Goal: Information Seeking & Learning: Learn about a topic

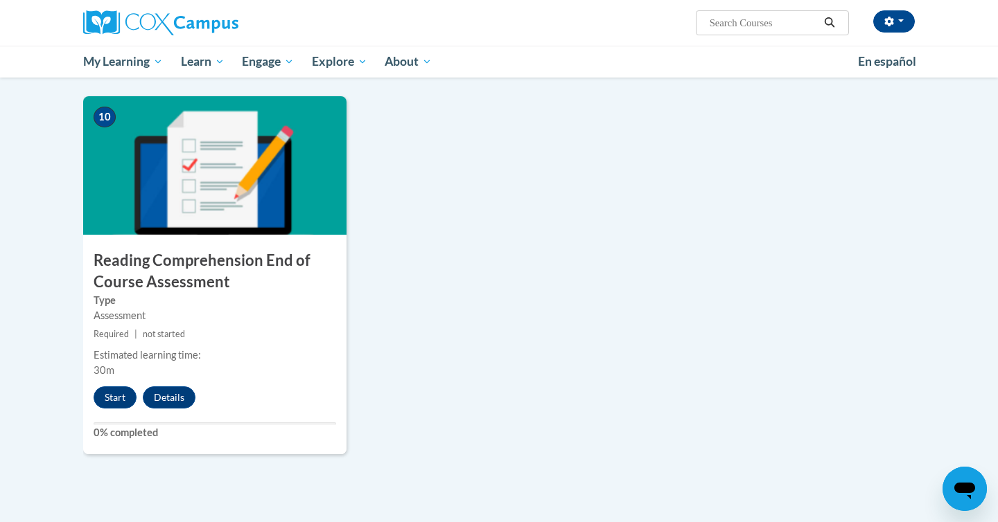
scroll to position [1476, 0]
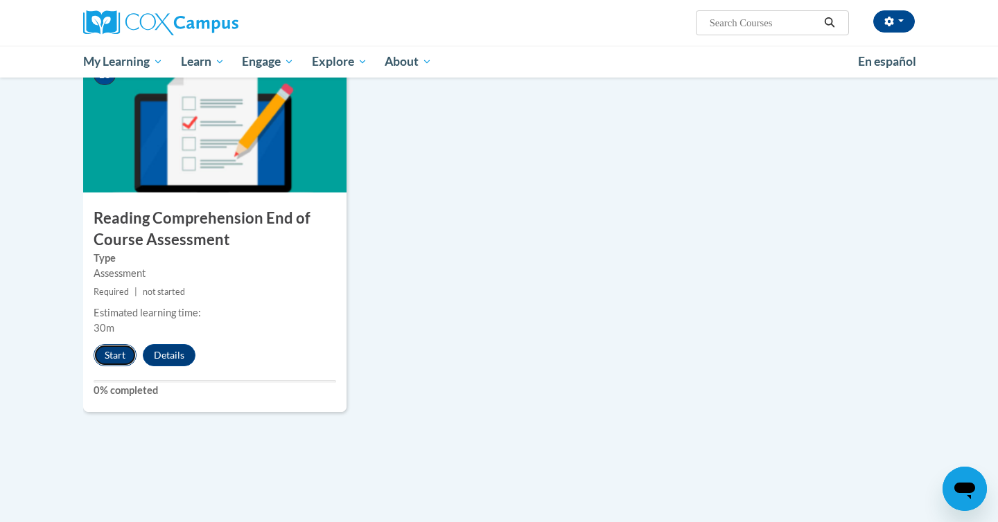
click at [112, 354] on button "Start" at bounding box center [115, 355] width 43 height 22
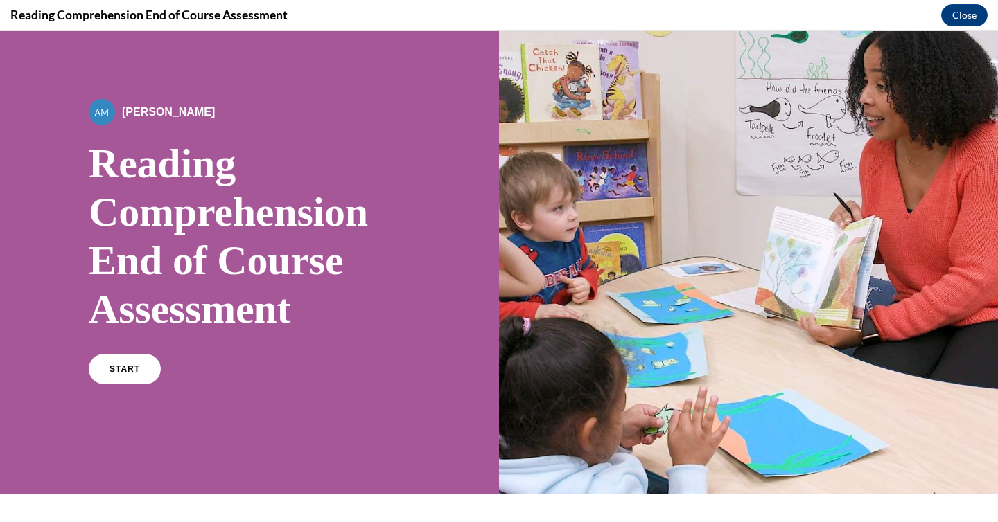
scroll to position [28, 0]
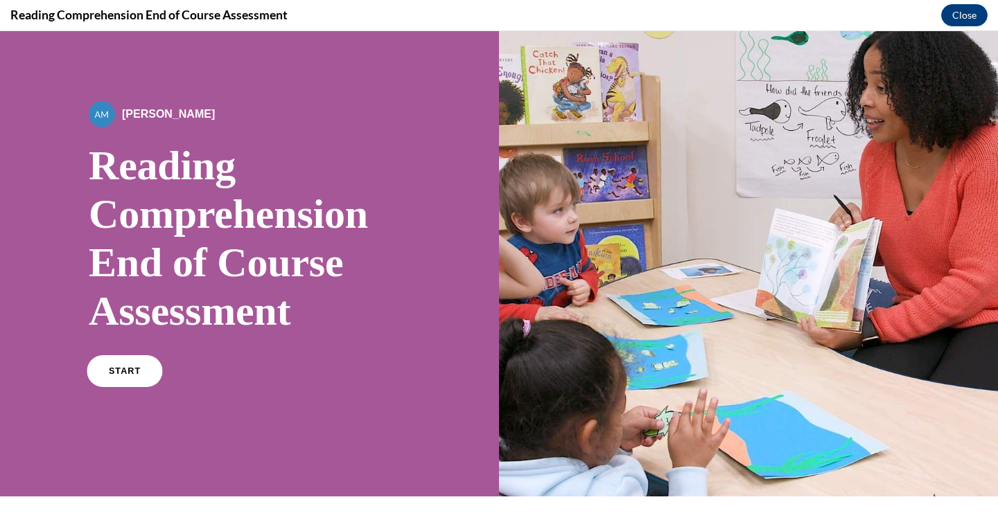
click at [118, 368] on span "START" at bounding box center [125, 371] width 32 height 10
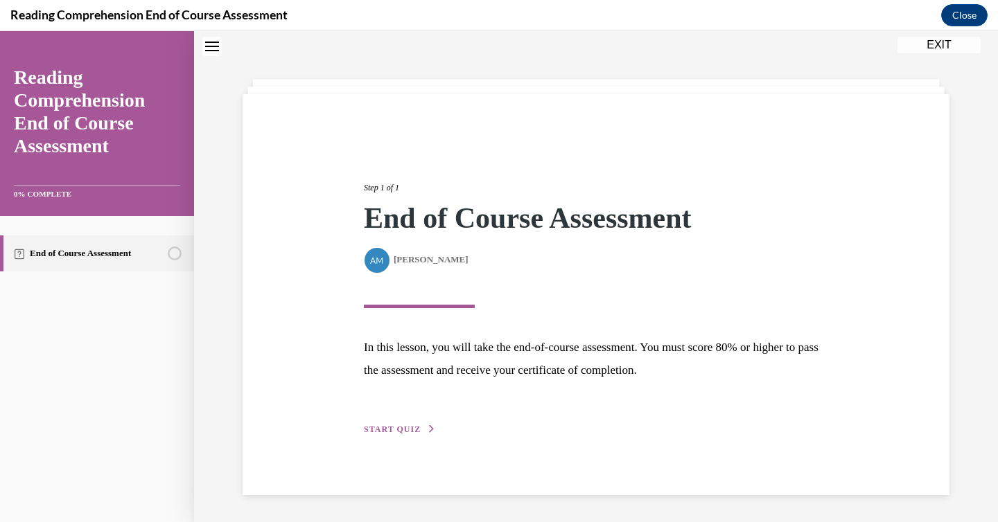
scroll to position [44, 0]
click at [381, 432] on span "START QUIZ" at bounding box center [392, 429] width 57 height 10
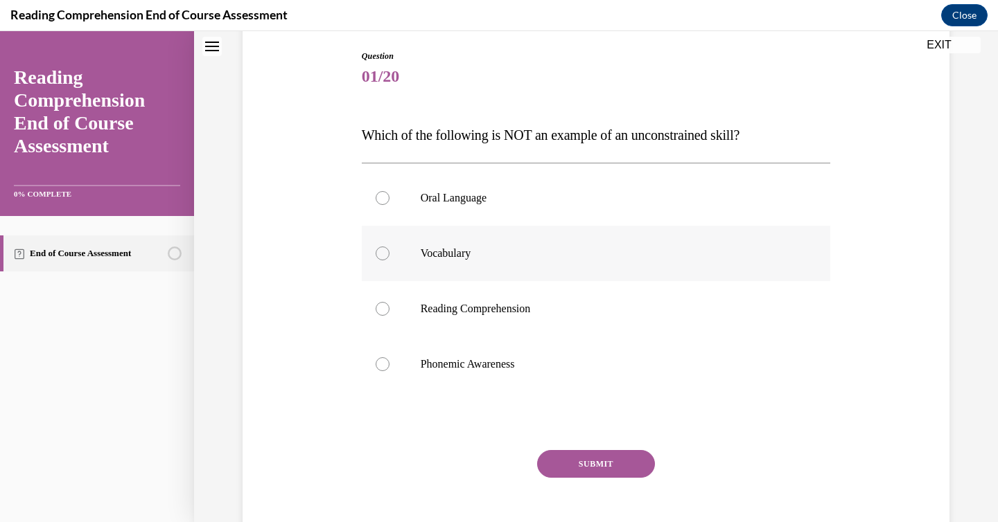
scroll to position [143, 0]
click at [386, 375] on label "Phonemic Awareness" at bounding box center [596, 363] width 469 height 55
click at [386, 371] on input "Phonemic Awareness" at bounding box center [382, 364] width 14 height 14
radio input "true"
click at [589, 459] on button "SUBMIT" at bounding box center [596, 464] width 118 height 28
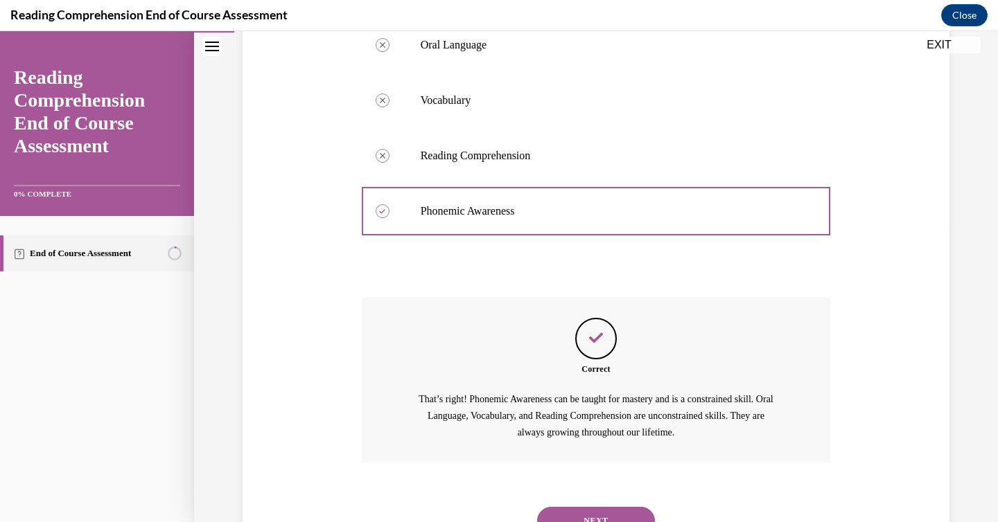
scroll to position [357, 0]
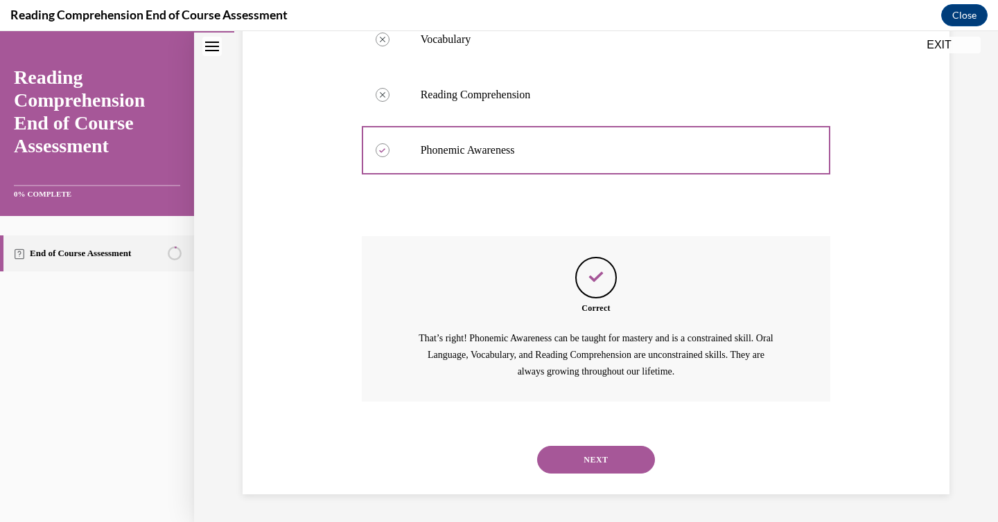
click at [598, 454] on button "NEXT" at bounding box center [596, 460] width 118 height 28
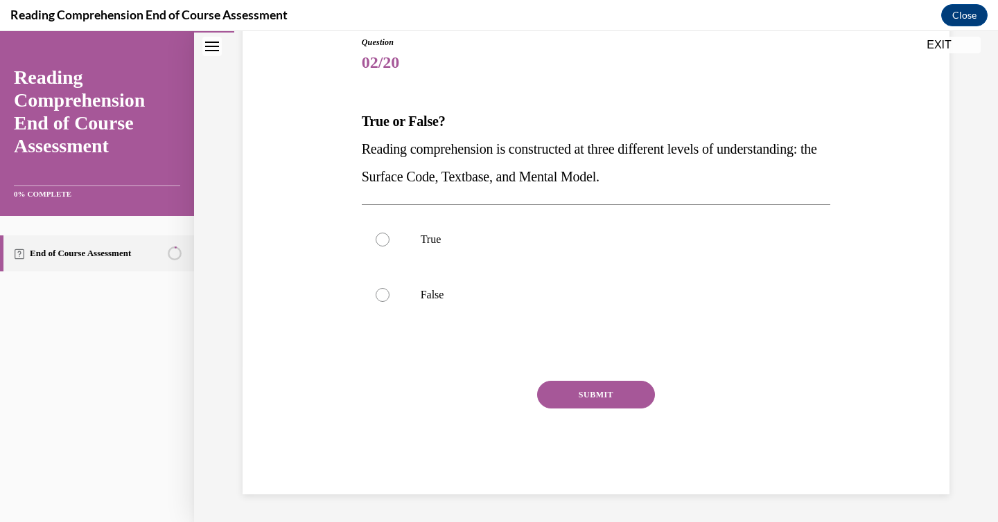
scroll to position [154, 0]
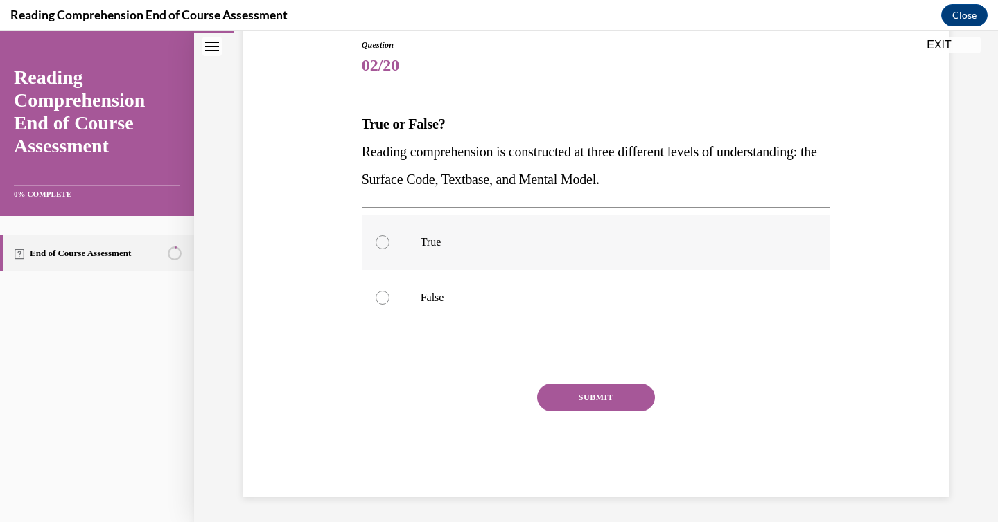
click at [454, 258] on label "True" at bounding box center [596, 242] width 469 height 55
click at [389, 249] on input "True" at bounding box center [382, 243] width 14 height 14
radio input "true"
click at [585, 393] on button "SUBMIT" at bounding box center [596, 398] width 118 height 28
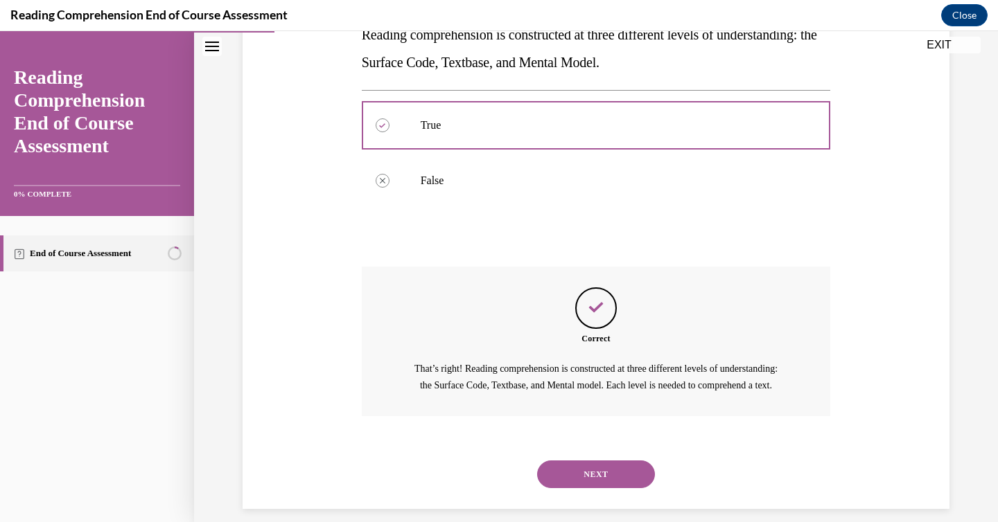
scroll to position [301, 0]
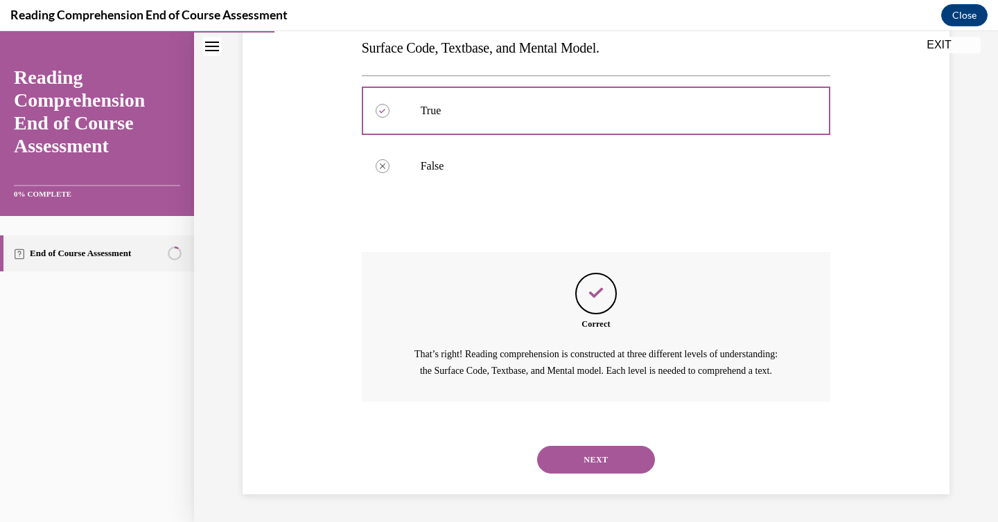
click at [574, 450] on button "NEXT" at bounding box center [596, 460] width 118 height 28
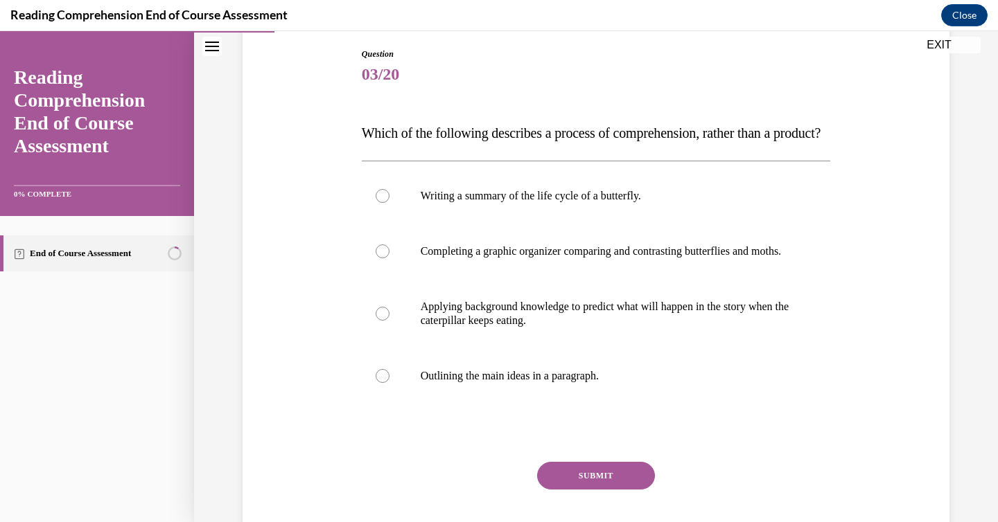
scroll to position [159, 0]
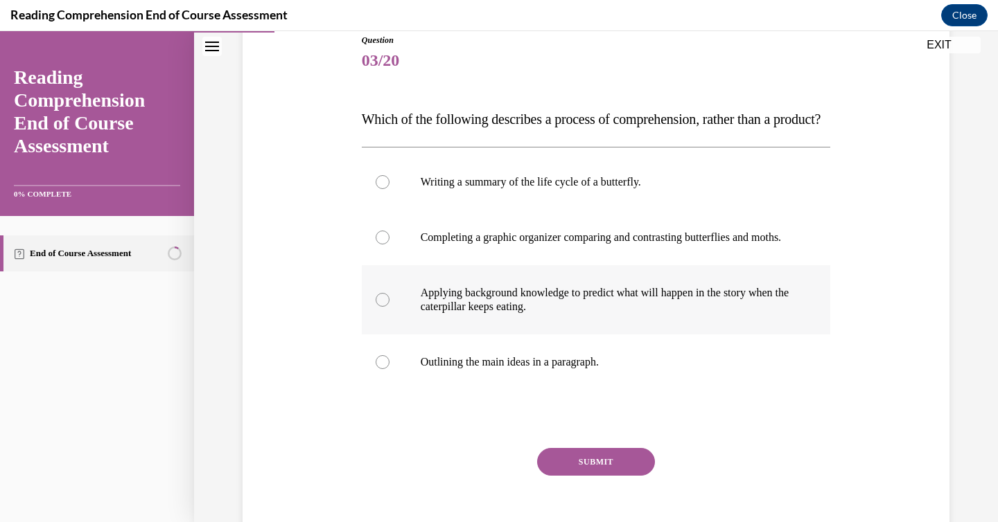
click at [495, 314] on p "Applying background knowledge to predict what will happen in the story when the…" at bounding box center [607, 300] width 375 height 28
click at [389, 307] on input "Applying background knowledge to predict what will happen in the story when the…" at bounding box center [382, 300] width 14 height 14
radio input "true"
click at [585, 476] on button "SUBMIT" at bounding box center [596, 462] width 118 height 28
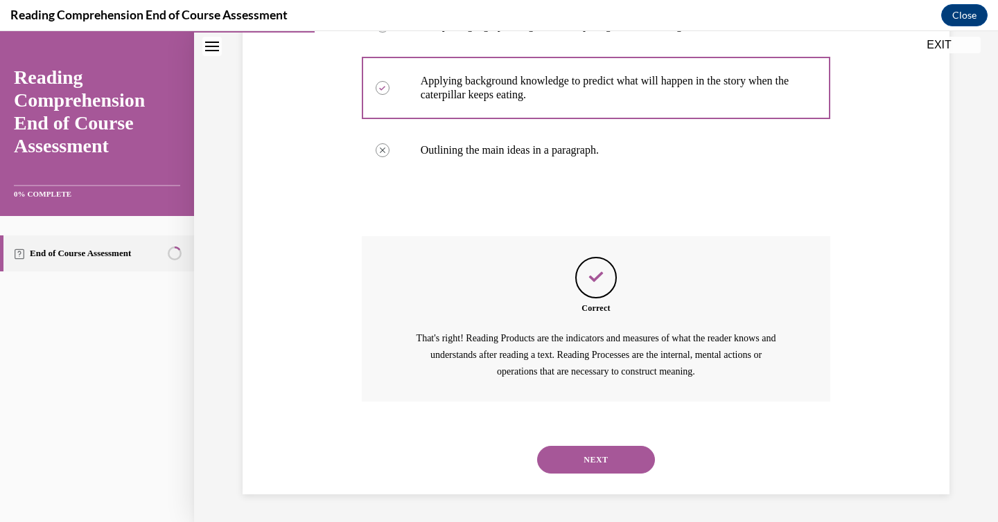
scroll to position [412, 0]
click at [585, 468] on button "NEXT" at bounding box center [596, 460] width 118 height 28
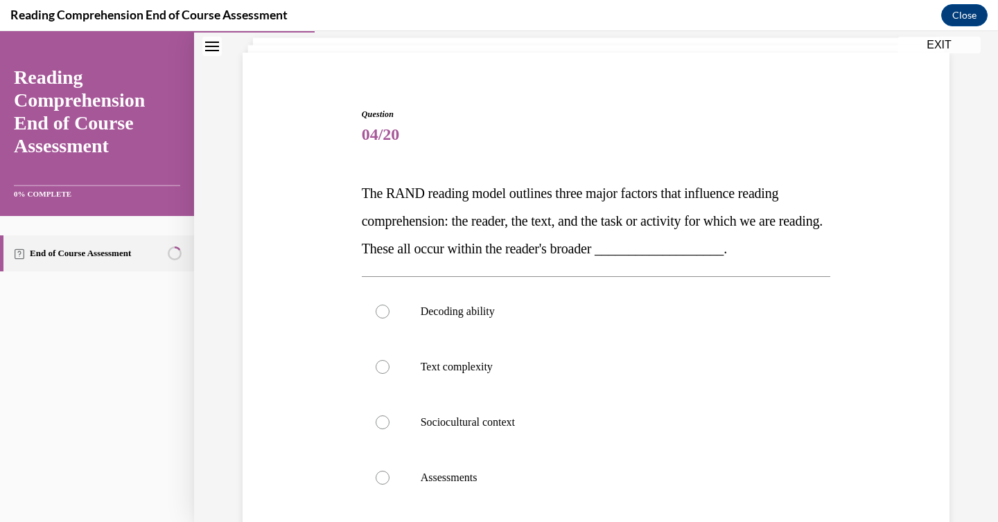
scroll to position [118, 0]
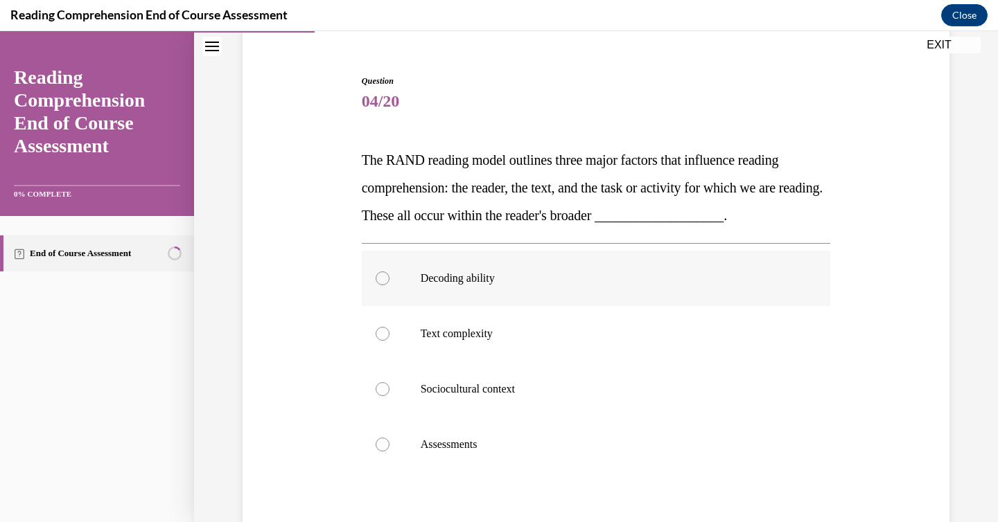
click at [484, 273] on p "Decoding ability" at bounding box center [607, 279] width 375 height 14
click at [389, 273] on input "Decoding ability" at bounding box center [382, 279] width 14 height 14
radio input "true"
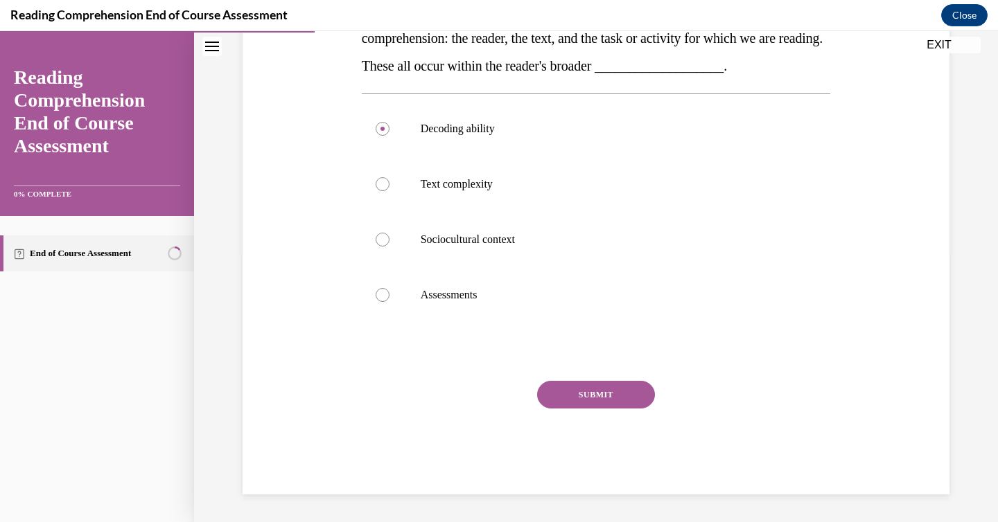
click at [581, 410] on div "SUBMIT" at bounding box center [596, 415] width 469 height 69
click at [578, 392] on button "SUBMIT" at bounding box center [596, 395] width 118 height 28
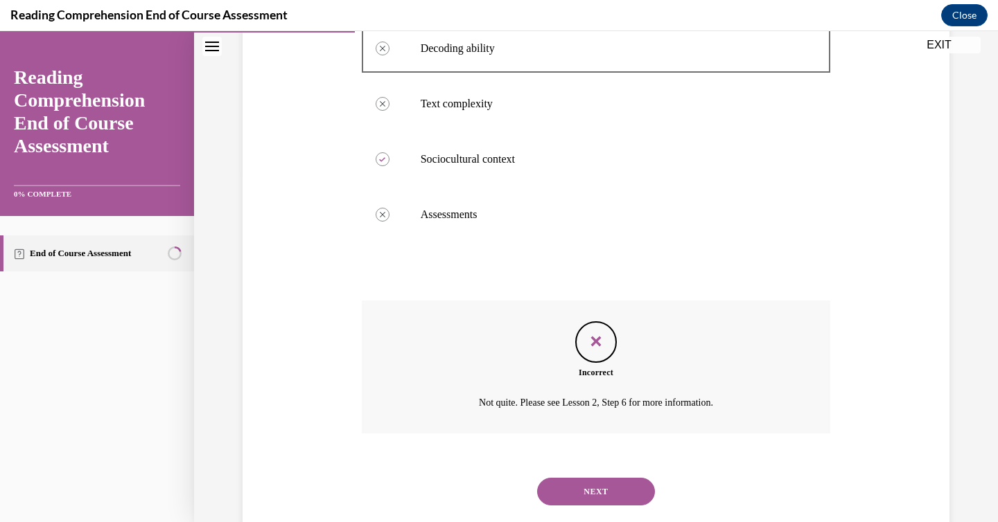
scroll to position [348, 0]
click at [584, 475] on div "NEXT" at bounding box center [596, 490] width 469 height 55
click at [585, 486] on button "NEXT" at bounding box center [596, 491] width 118 height 28
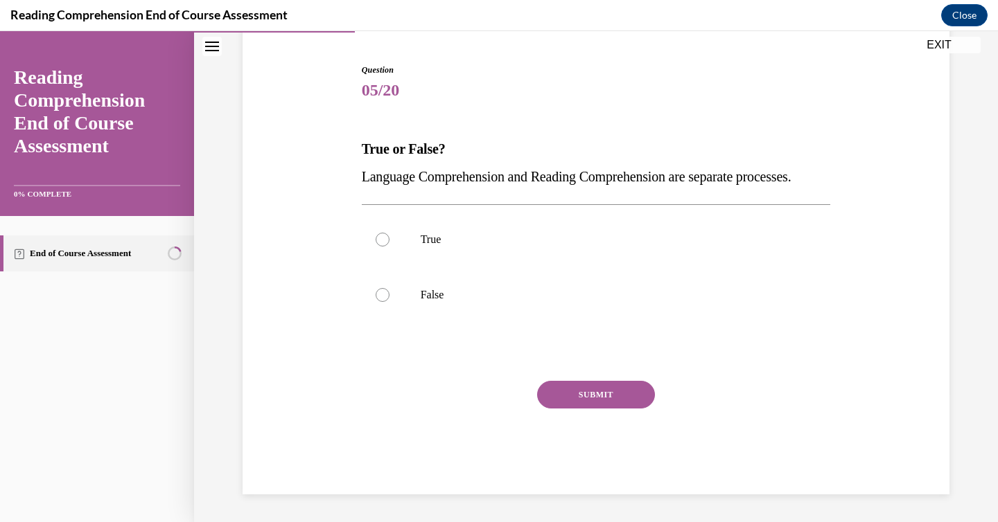
scroll to position [154, 0]
click at [471, 312] on label "False" at bounding box center [596, 294] width 469 height 55
click at [389, 302] on input "False" at bounding box center [382, 295] width 14 height 14
radio input "true"
click at [596, 384] on button "SUBMIT" at bounding box center [596, 395] width 118 height 28
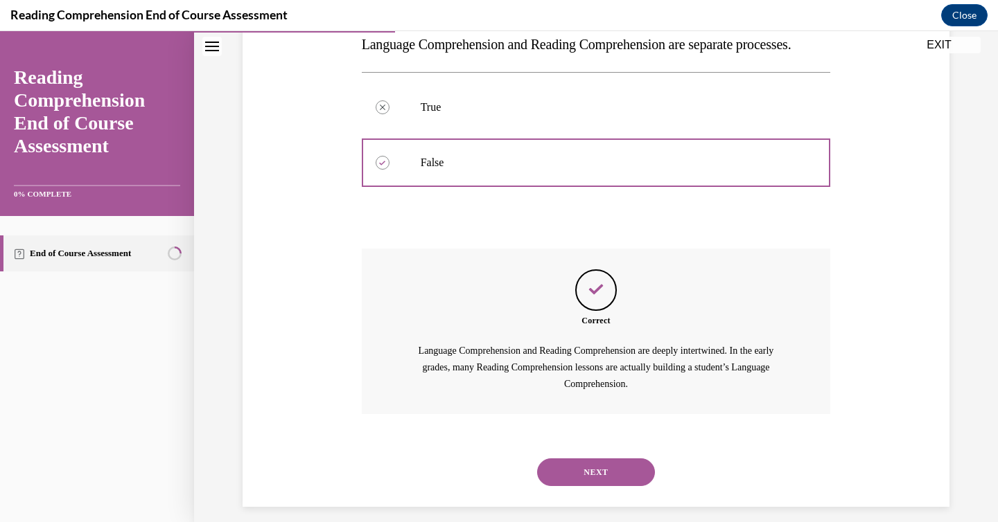
scroll to position [301, 0]
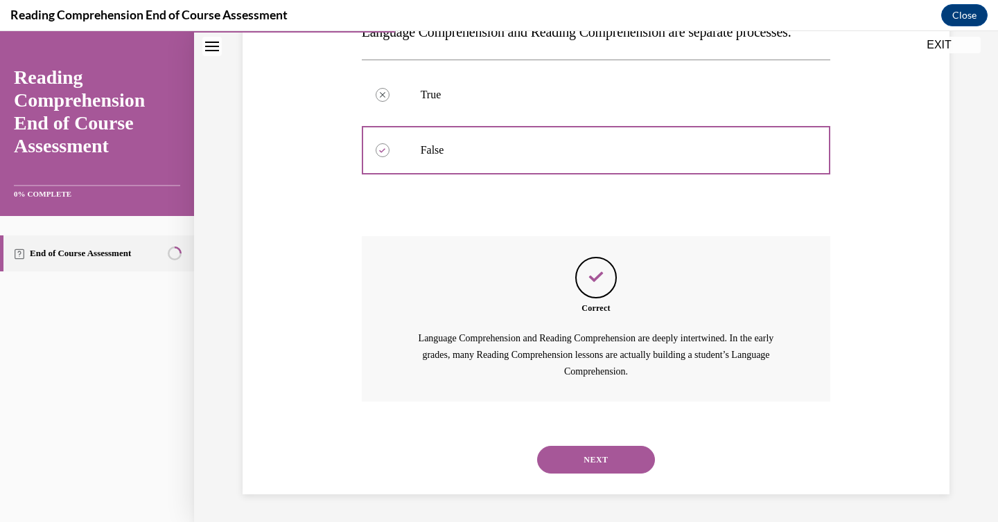
click at [592, 453] on button "NEXT" at bounding box center [596, 460] width 118 height 28
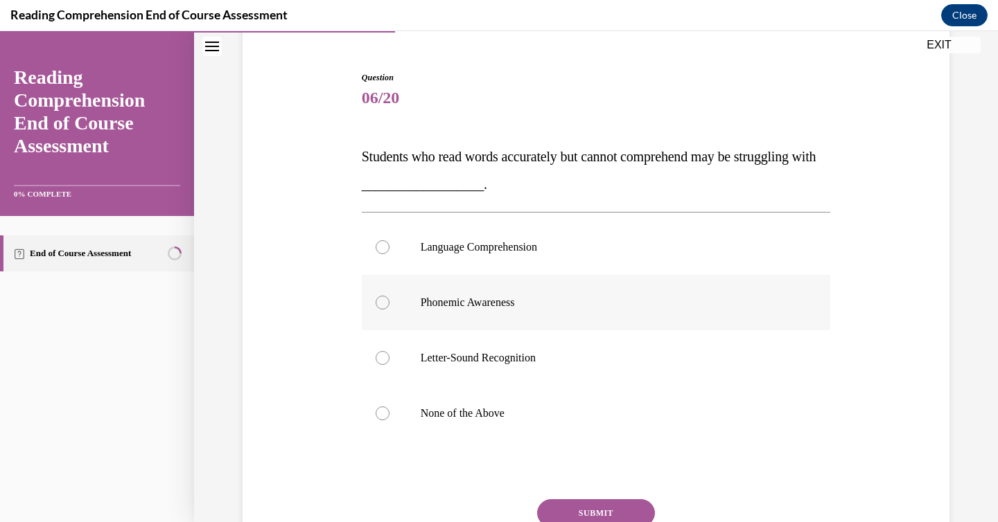
scroll to position [123, 0]
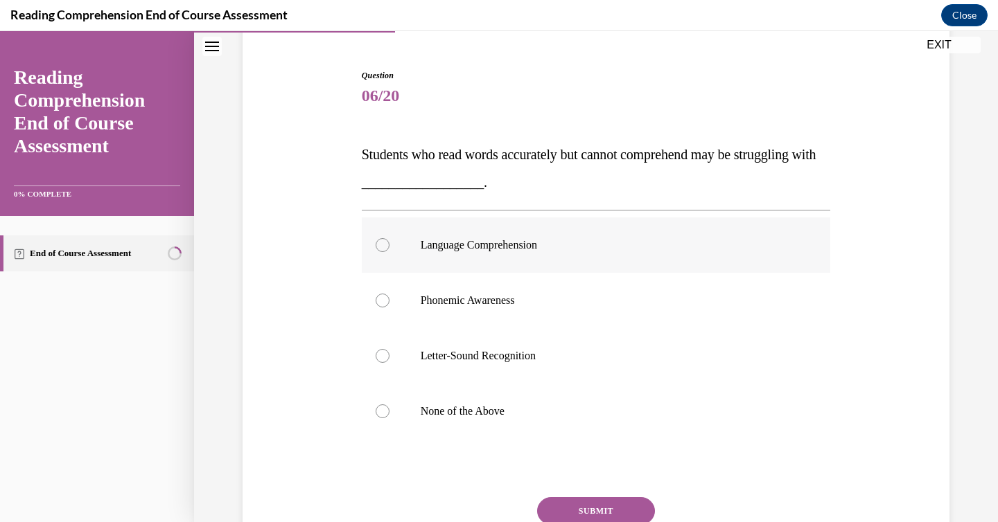
click at [556, 240] on p "Language Comprehension" at bounding box center [607, 245] width 375 height 14
click at [389, 240] on input "Language Comprehension" at bounding box center [382, 245] width 14 height 14
radio input "true"
click at [576, 504] on button "SUBMIT" at bounding box center [596, 511] width 118 height 28
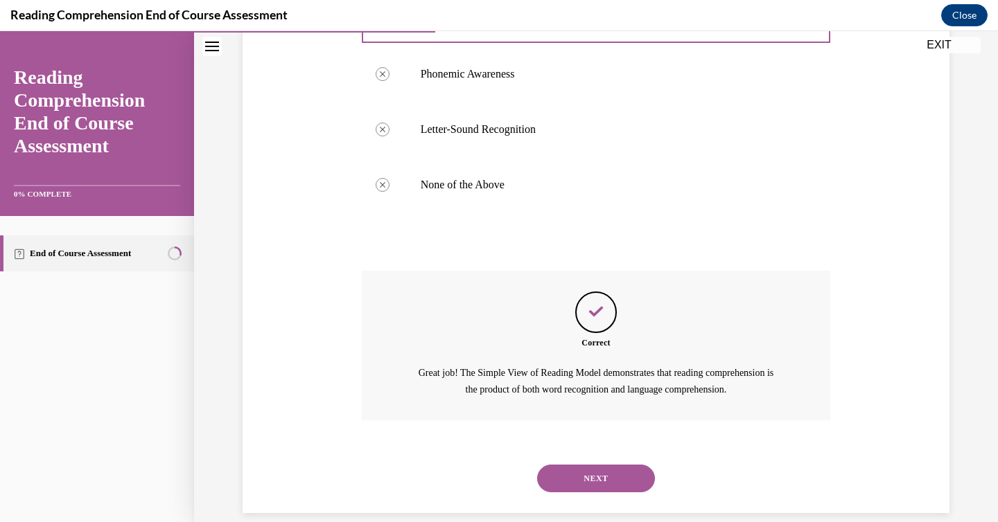
scroll to position [368, 0]
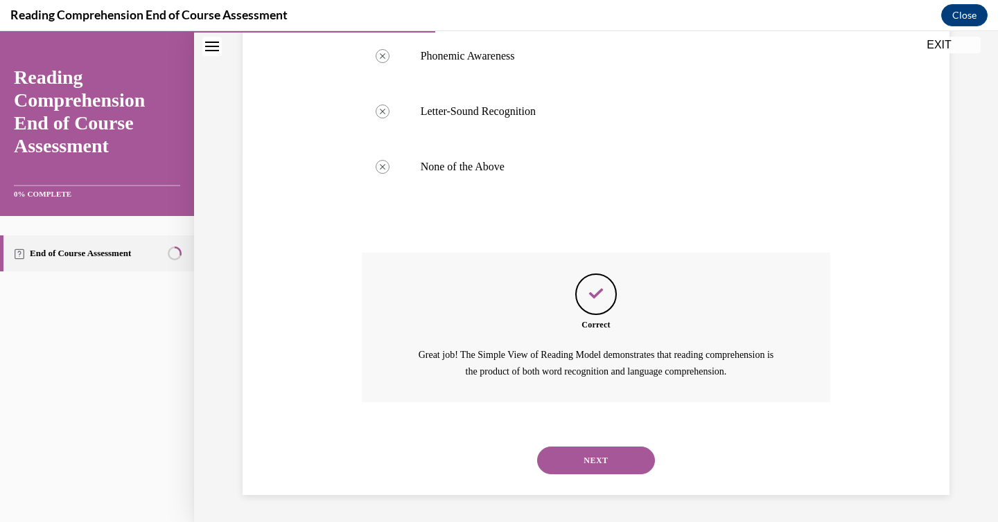
click at [563, 464] on button "NEXT" at bounding box center [596, 461] width 118 height 28
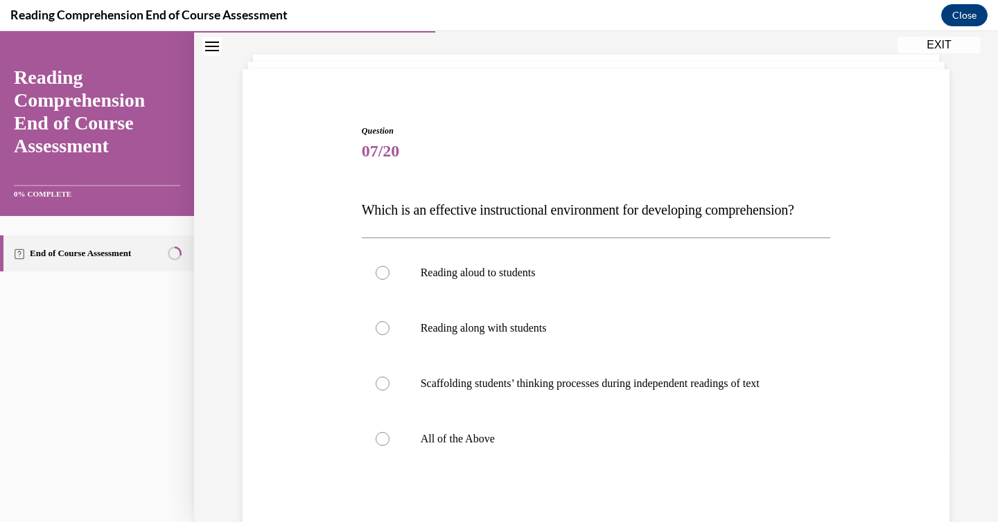
scroll to position [75, 0]
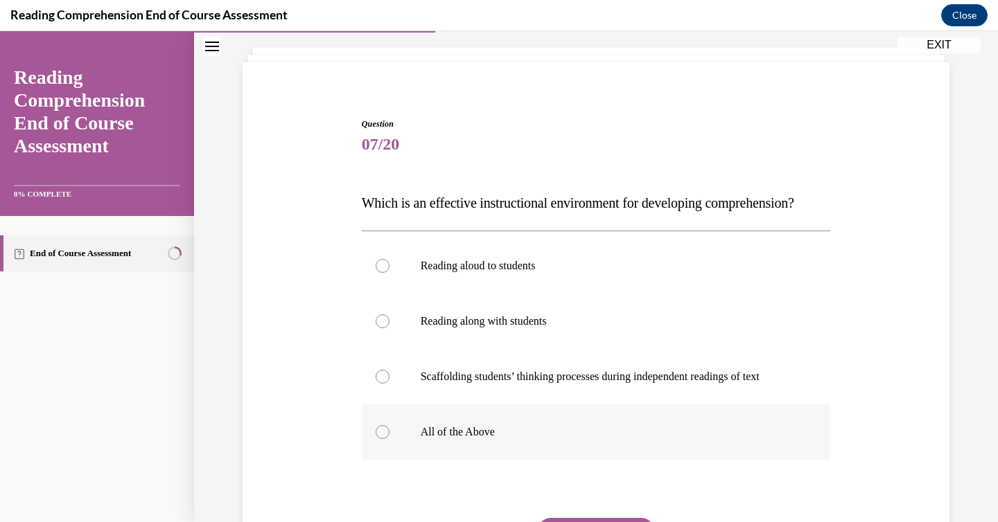
click at [479, 439] on p "All of the Above" at bounding box center [607, 432] width 375 height 14
click at [389, 439] on input "All of the Above" at bounding box center [382, 432] width 14 height 14
radio input "true"
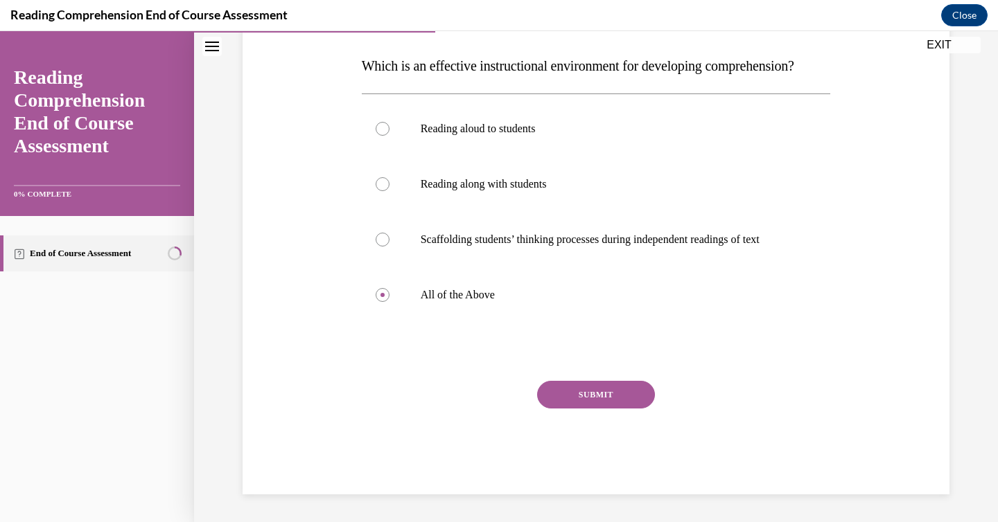
click at [569, 409] on button "SUBMIT" at bounding box center [596, 395] width 118 height 28
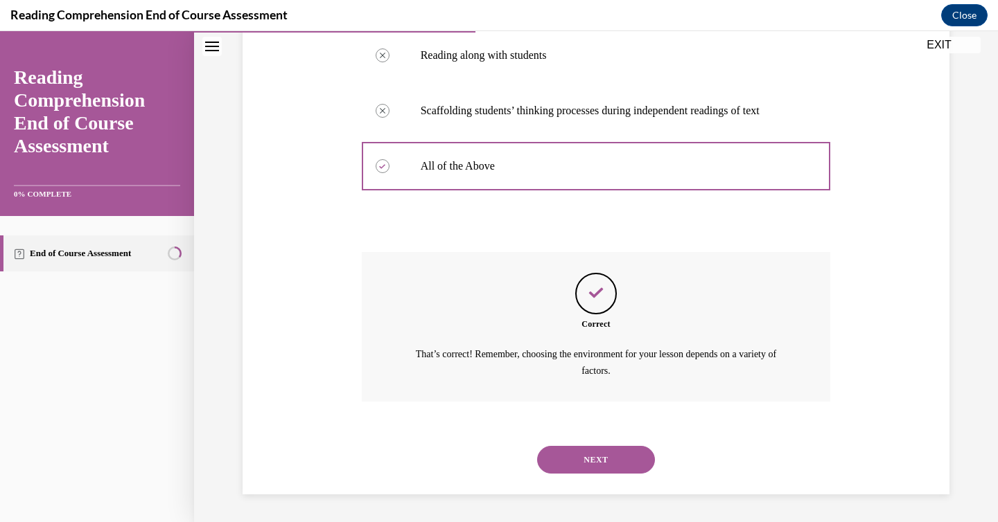
click at [594, 472] on button "NEXT" at bounding box center [596, 460] width 118 height 28
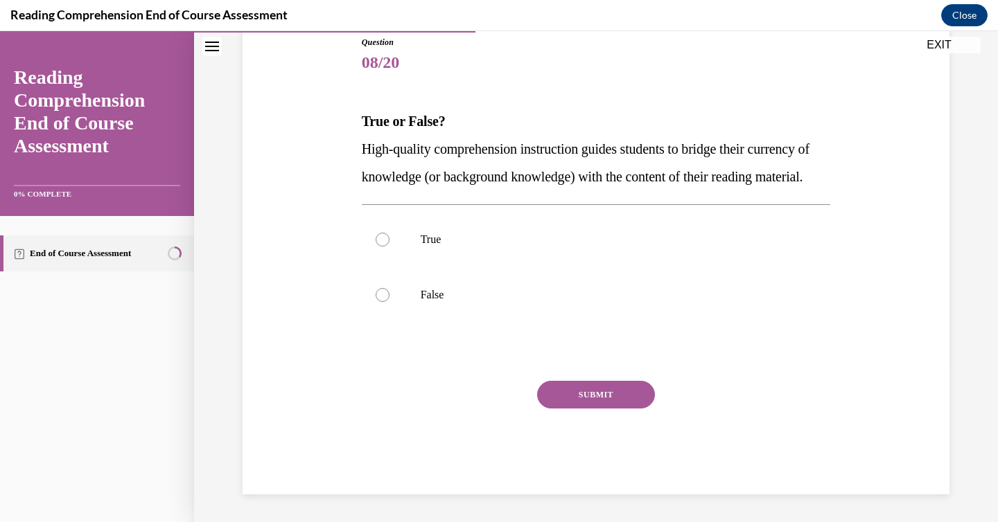
scroll to position [154, 0]
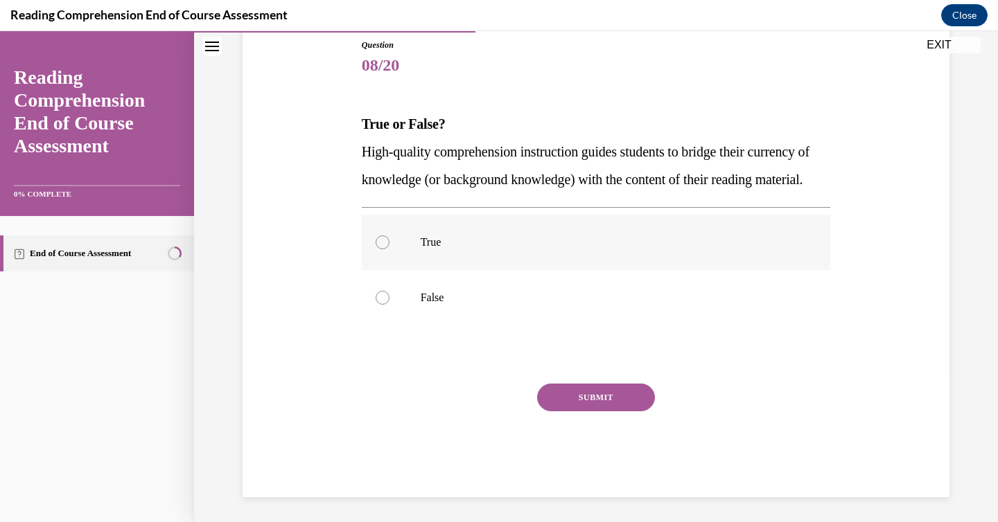
click at [471, 249] on p "True" at bounding box center [607, 243] width 375 height 14
click at [389, 249] on input "True" at bounding box center [382, 243] width 14 height 14
radio input "true"
click at [596, 411] on button "SUBMIT" at bounding box center [596, 398] width 118 height 28
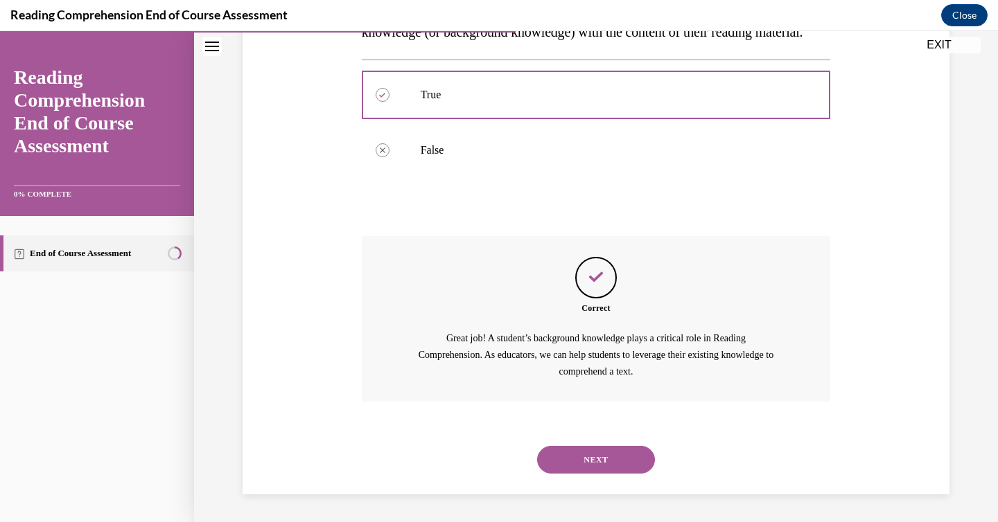
scroll to position [329, 0]
click at [586, 447] on button "NEXT" at bounding box center [596, 460] width 118 height 28
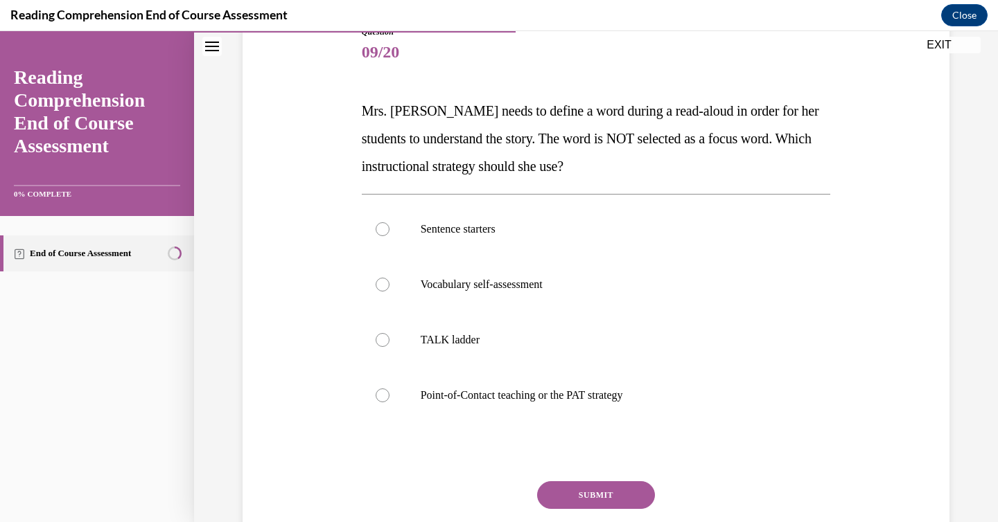
scroll to position [168, 0]
click at [490, 391] on p "Point-of-Contact teaching or the PAT strategy" at bounding box center [607, 395] width 375 height 14
click at [389, 391] on input "Point-of-Contact teaching or the PAT strategy" at bounding box center [382, 395] width 14 height 14
radio input "true"
click at [598, 490] on button "SUBMIT" at bounding box center [596, 495] width 118 height 28
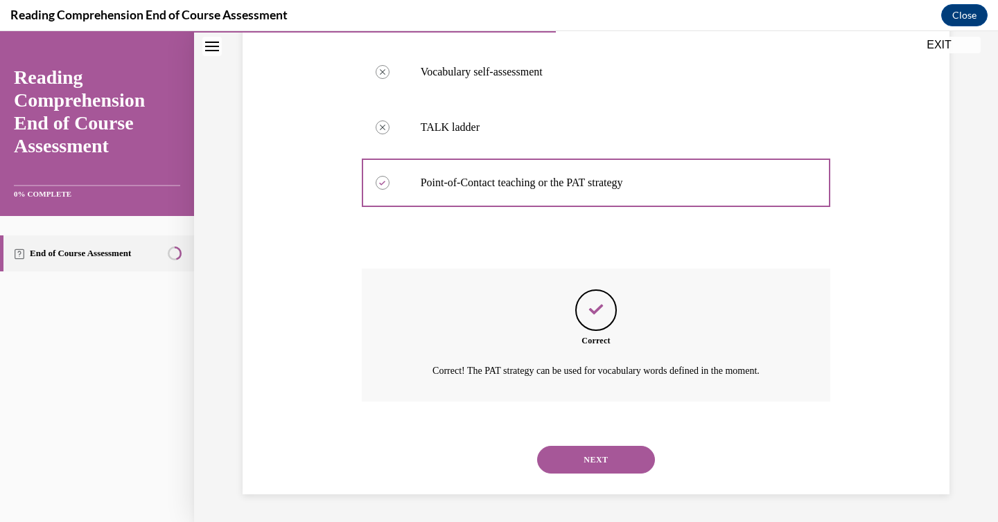
click at [608, 453] on button "NEXT" at bounding box center [596, 460] width 118 height 28
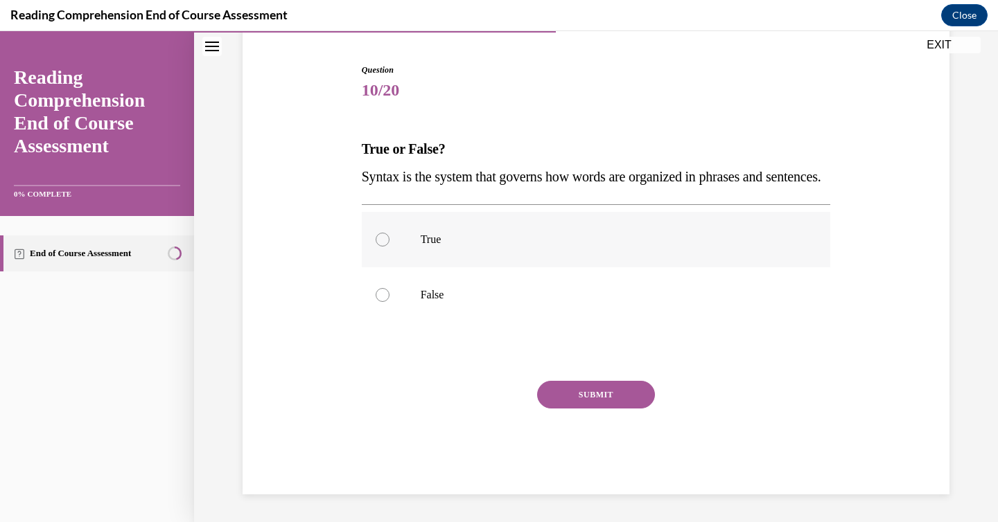
click at [396, 256] on label "True" at bounding box center [596, 239] width 469 height 55
click at [389, 247] on input "True" at bounding box center [382, 240] width 14 height 14
radio input "true"
click at [586, 399] on button "SUBMIT" at bounding box center [596, 395] width 118 height 28
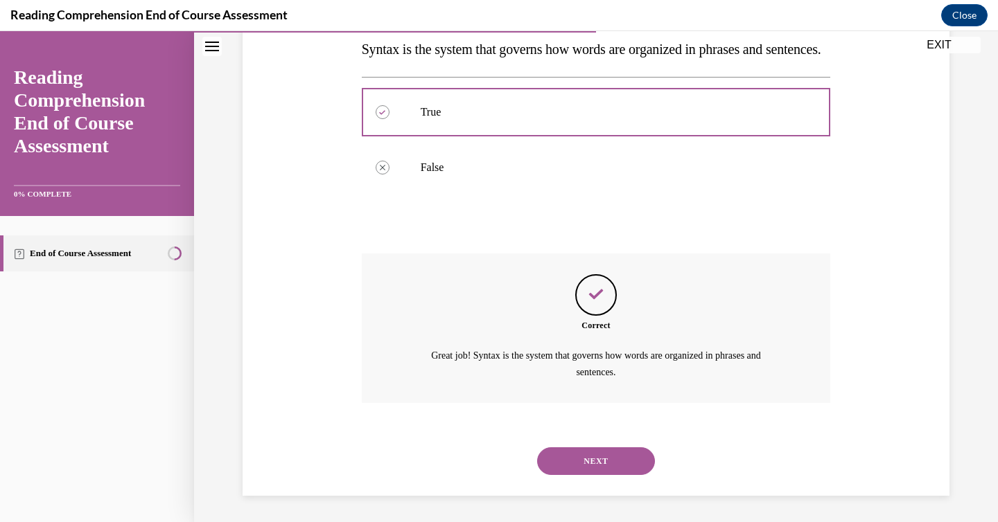
scroll to position [285, 0]
click at [572, 460] on button "NEXT" at bounding box center [596, 460] width 118 height 28
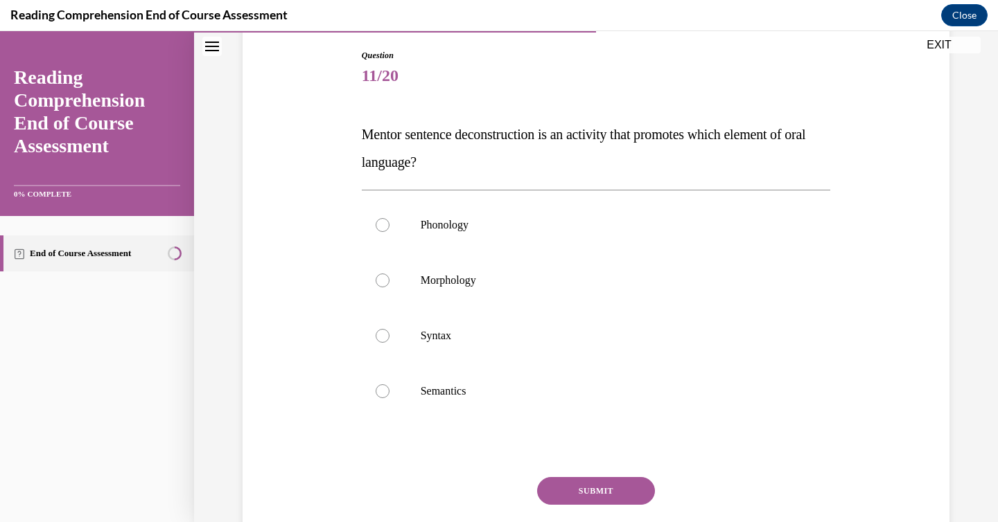
scroll to position [147, 0]
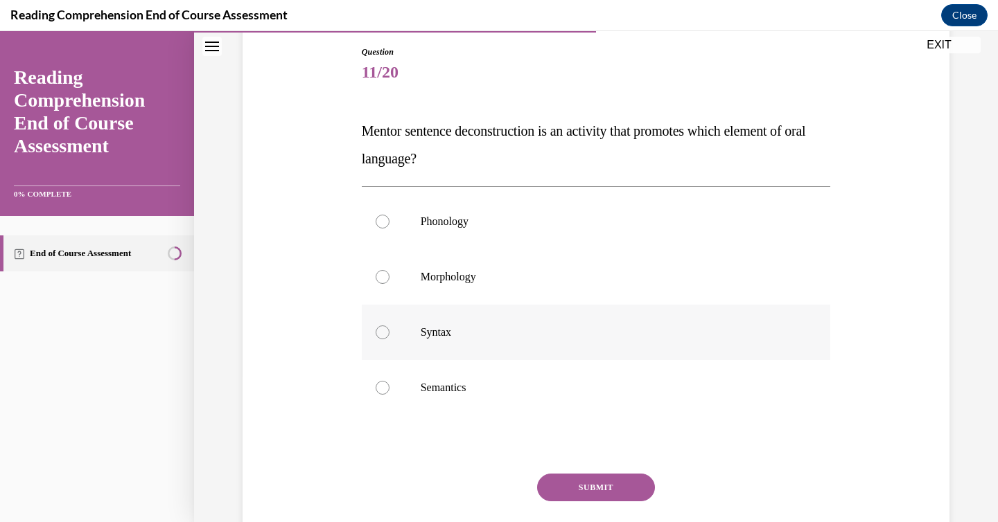
click at [515, 337] on p "Syntax" at bounding box center [607, 333] width 375 height 14
click at [389, 337] on input "Syntax" at bounding box center [382, 333] width 14 height 14
radio input "true"
click at [599, 491] on button "SUBMIT" at bounding box center [596, 488] width 118 height 28
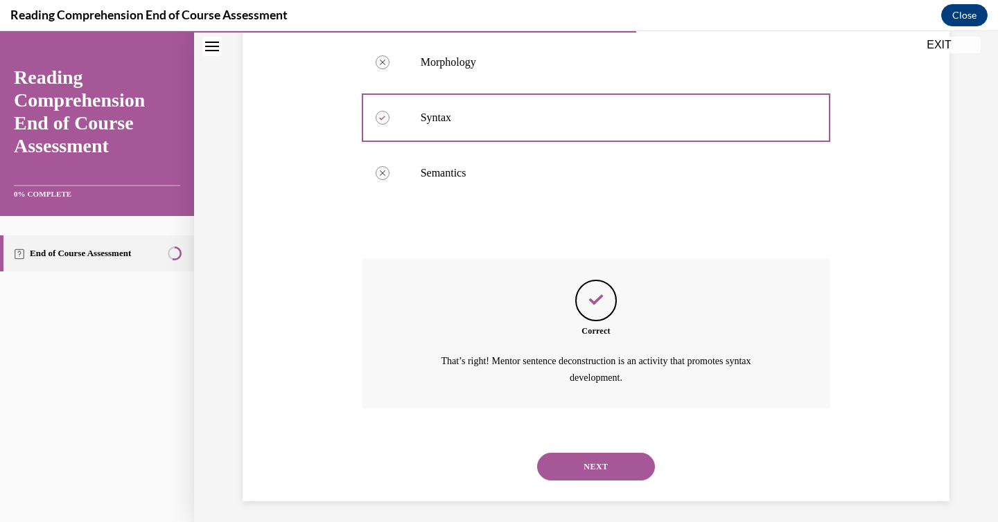
scroll to position [368, 0]
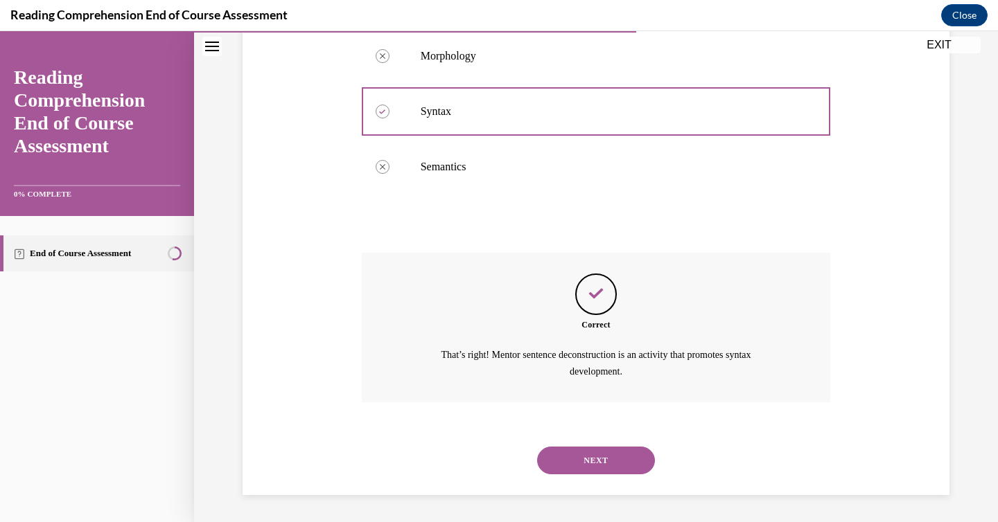
click at [590, 461] on button "NEXT" at bounding box center [596, 461] width 118 height 28
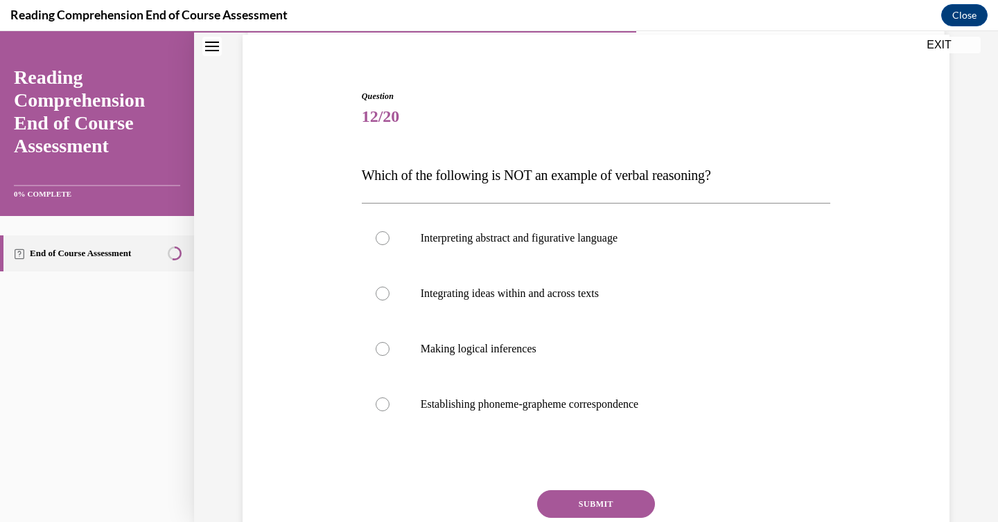
scroll to position [103, 0]
click at [488, 407] on p "Establishing phoneme-grapheme correspondence" at bounding box center [607, 404] width 375 height 14
click at [389, 407] on input "Establishing phoneme-grapheme correspondence" at bounding box center [382, 404] width 14 height 14
radio input "true"
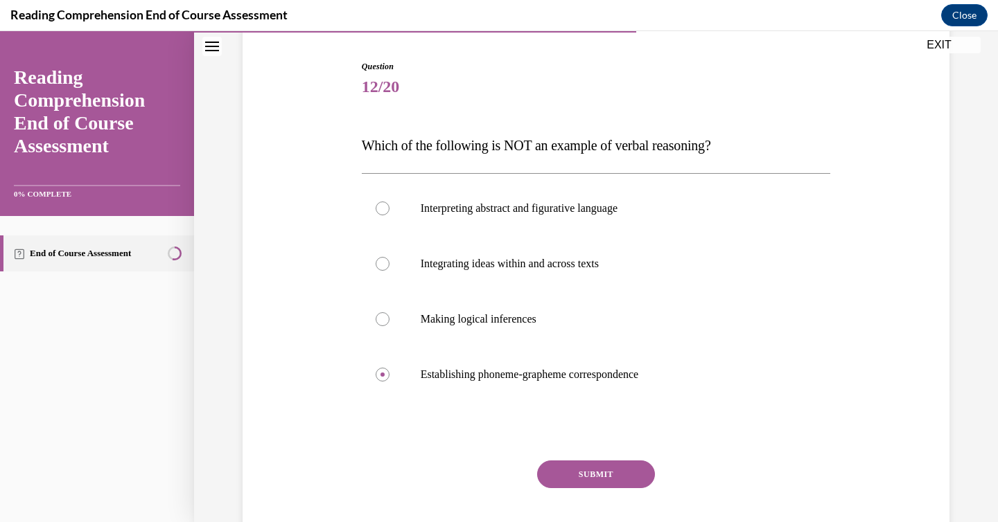
click at [576, 476] on button "SUBMIT" at bounding box center [596, 475] width 118 height 28
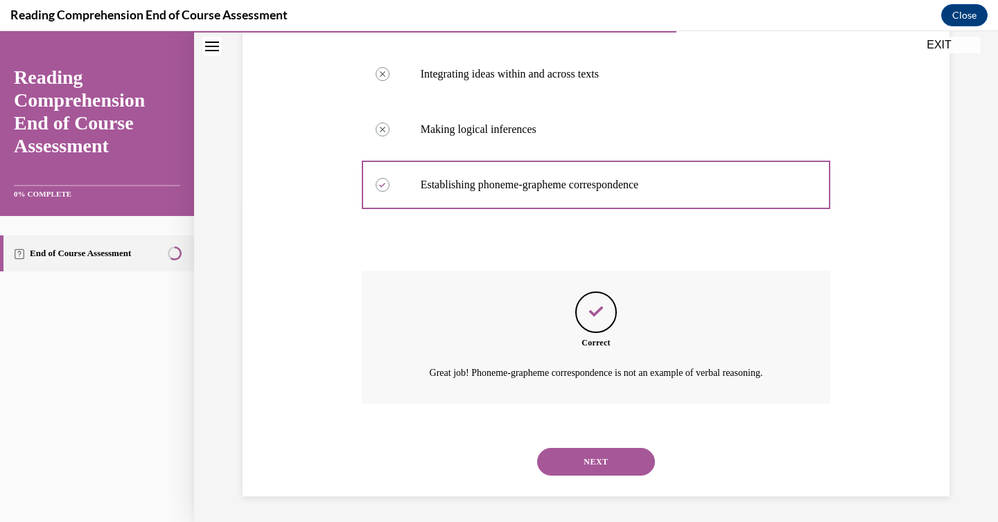
scroll to position [324, 0]
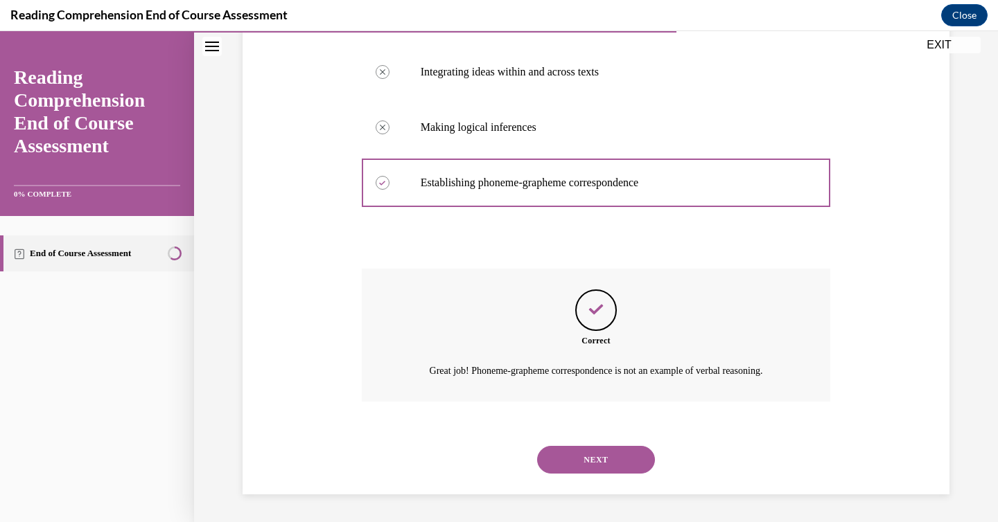
click at [576, 476] on div "NEXT" at bounding box center [596, 459] width 469 height 55
click at [576, 463] on button "NEXT" at bounding box center [596, 460] width 118 height 28
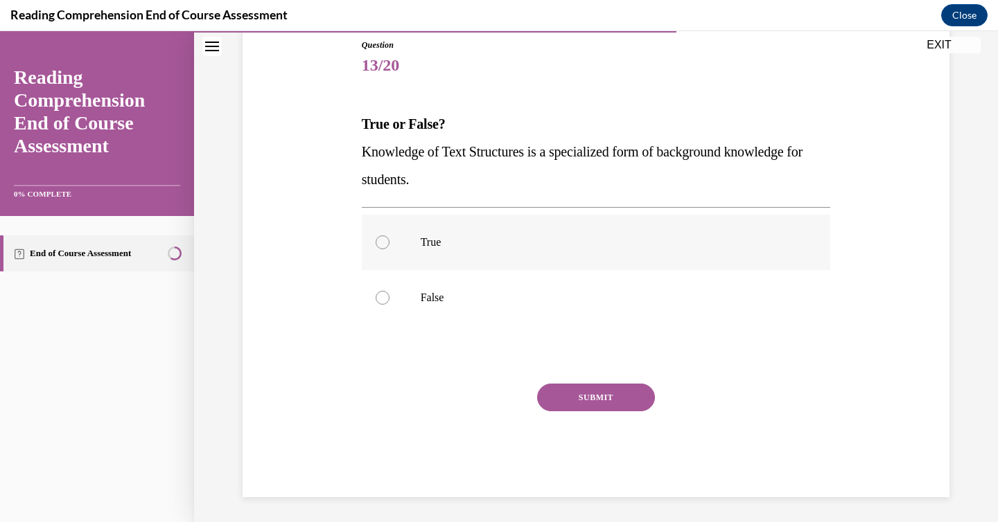
click at [496, 244] on p "True" at bounding box center [607, 243] width 375 height 14
click at [389, 244] on input "True" at bounding box center [382, 243] width 14 height 14
radio input "true"
click at [565, 396] on button "SUBMIT" at bounding box center [596, 398] width 118 height 28
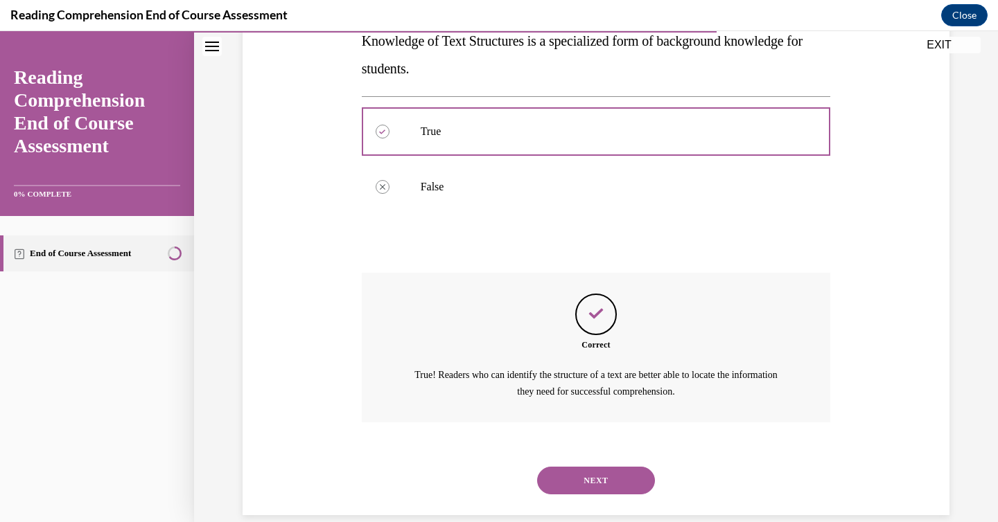
scroll to position [285, 0]
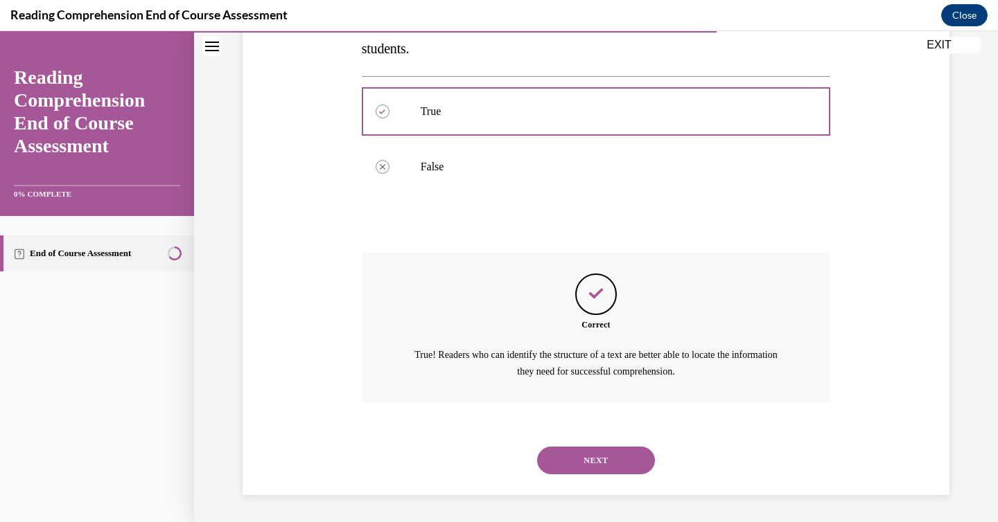
click at [577, 470] on button "NEXT" at bounding box center [596, 461] width 118 height 28
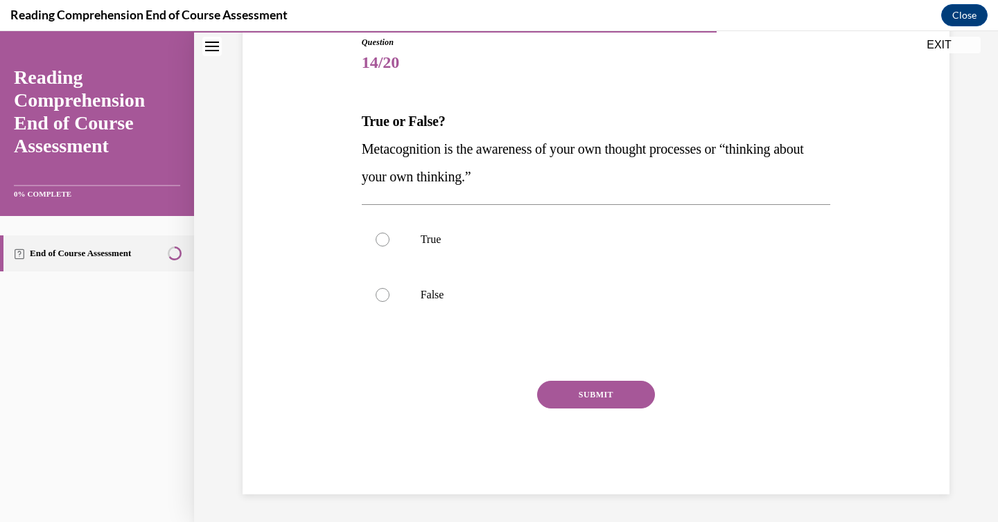
scroll to position [154, 0]
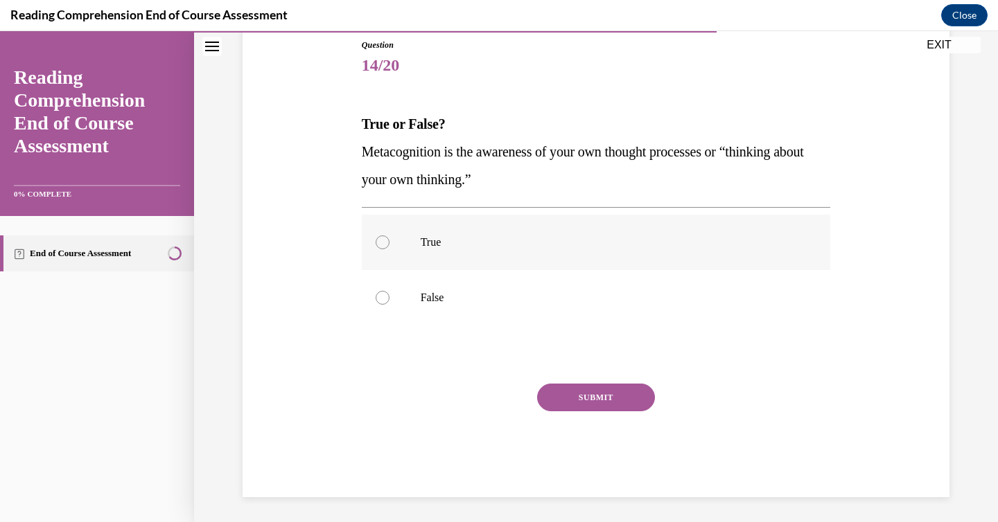
click at [412, 252] on label "True" at bounding box center [596, 242] width 469 height 55
click at [389, 249] on input "True" at bounding box center [382, 243] width 14 height 14
radio input "true"
click at [580, 398] on button "SUBMIT" at bounding box center [596, 398] width 118 height 28
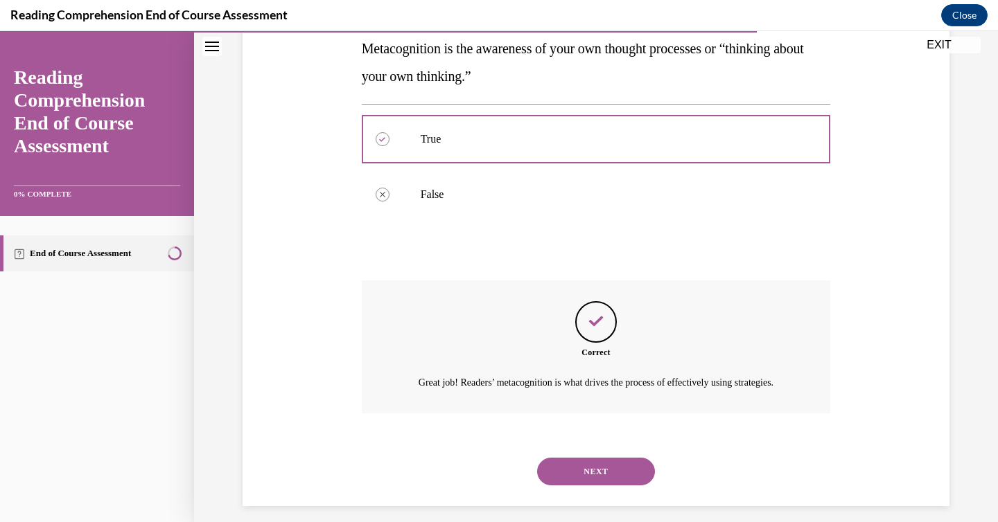
scroll to position [285, 0]
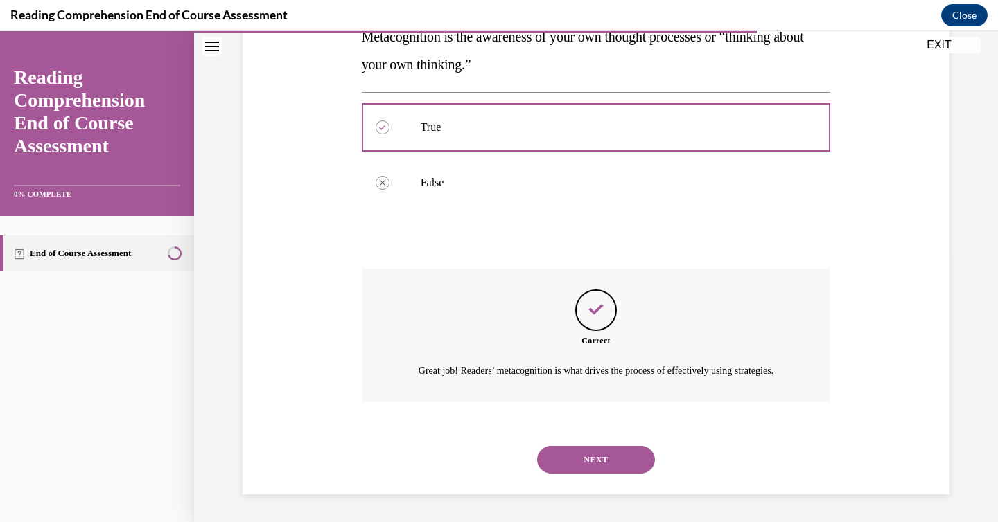
click at [572, 463] on button "NEXT" at bounding box center [596, 460] width 118 height 28
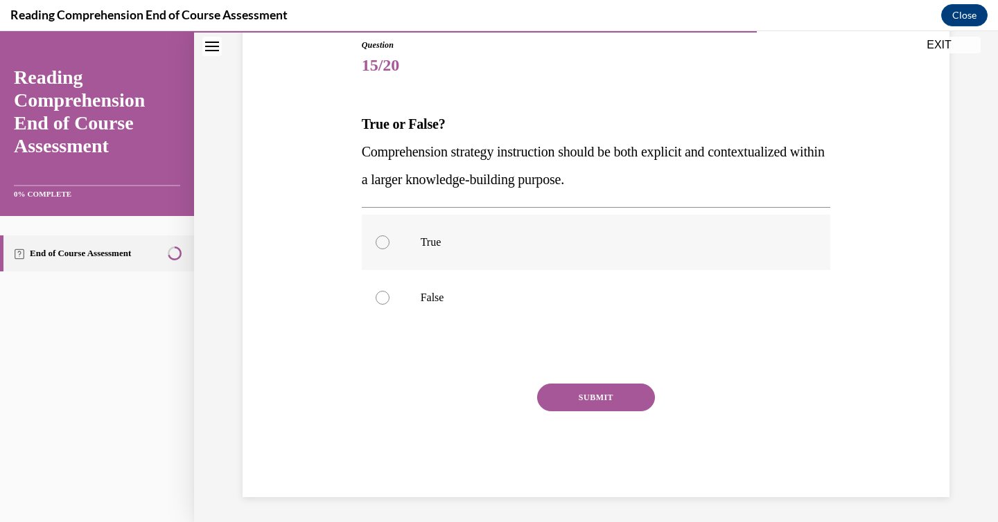
click at [462, 251] on label "True" at bounding box center [596, 242] width 469 height 55
click at [389, 249] on input "True" at bounding box center [382, 243] width 14 height 14
radio input "true"
click at [575, 402] on button "SUBMIT" at bounding box center [596, 398] width 118 height 28
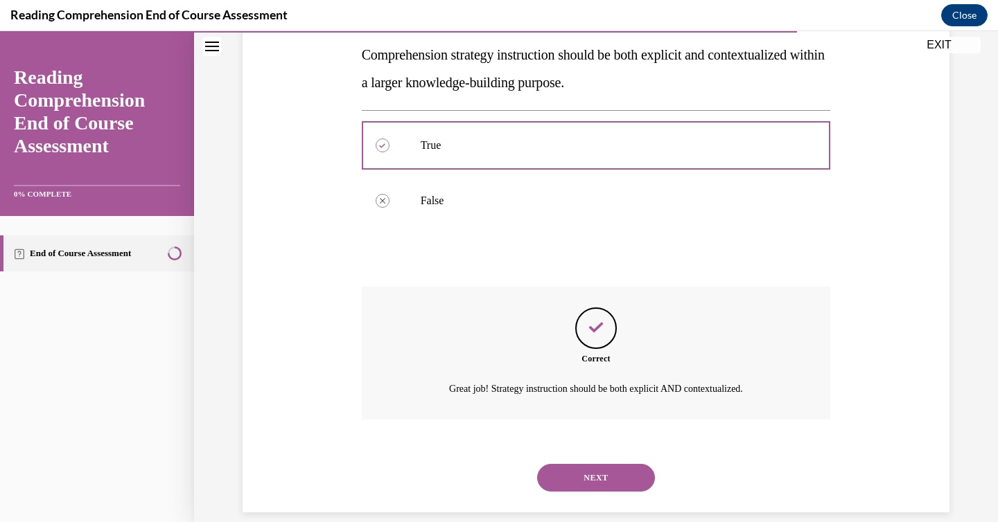
scroll to position [269, 0]
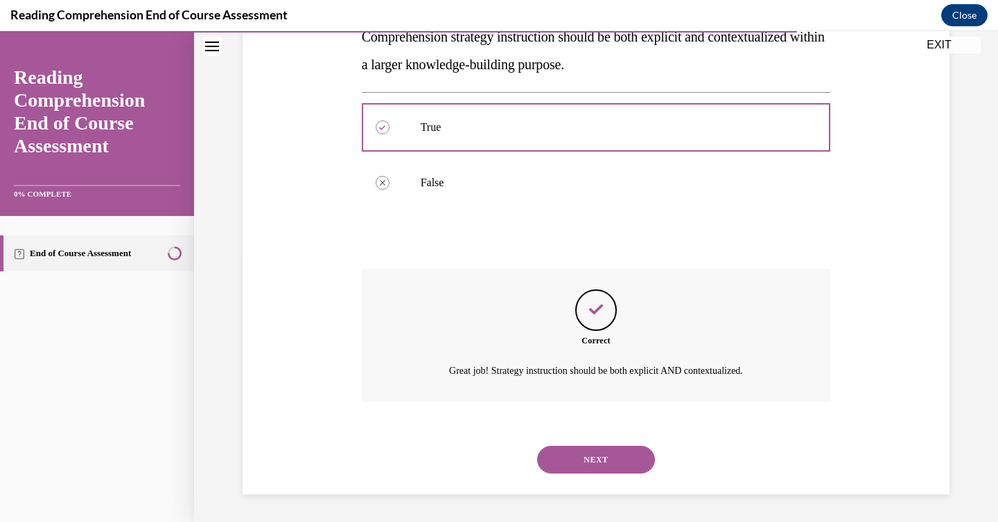
click at [570, 456] on button "NEXT" at bounding box center [596, 460] width 118 height 28
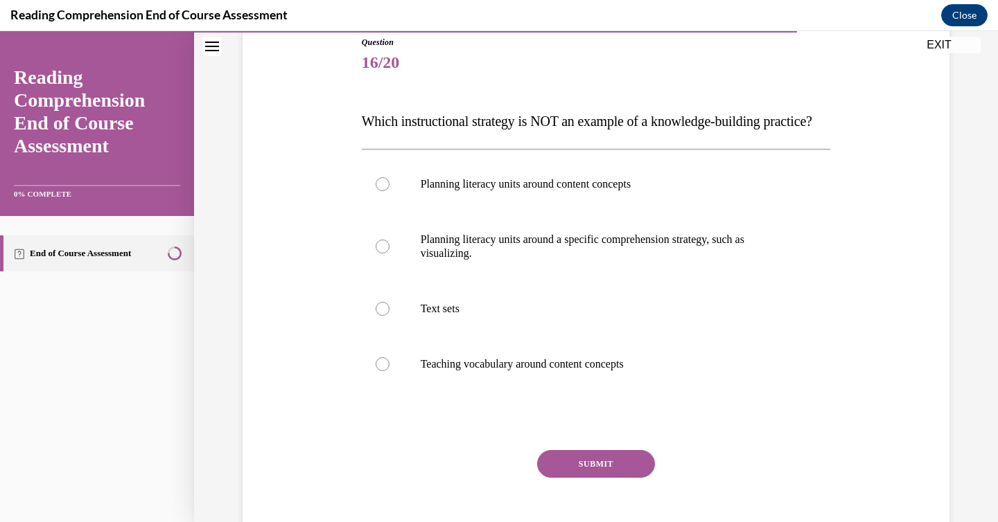
scroll to position [162, 0]
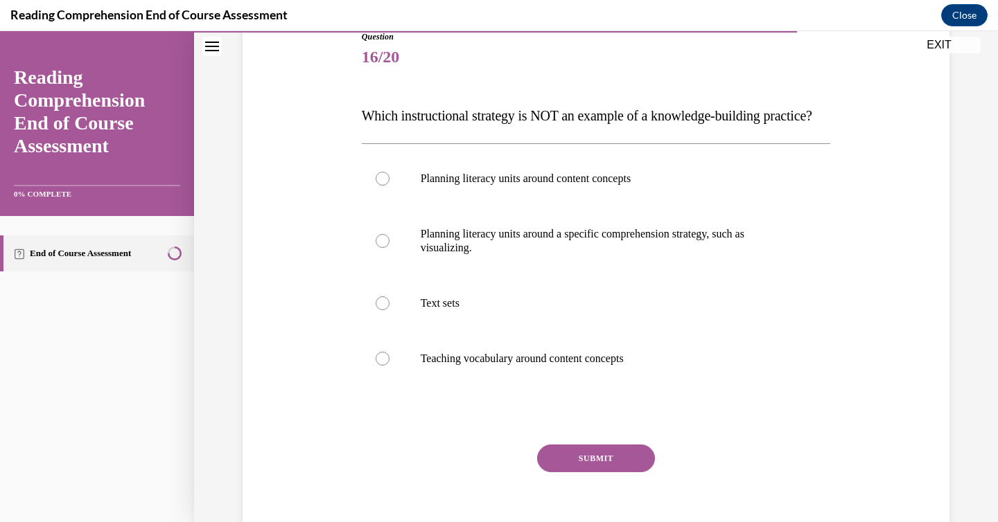
click at [468, 126] on p "Which instructional strategy is NOT an example of a knowledge-building practice?" at bounding box center [596, 116] width 469 height 28
click at [468, 106] on p "Which instructional strategy is NOT an example of a knowledge-building practice?" at bounding box center [596, 116] width 469 height 28
click at [467, 116] on span "Which instructional strategy is NOT an example of a knowledge-building practice?" at bounding box center [587, 115] width 450 height 15
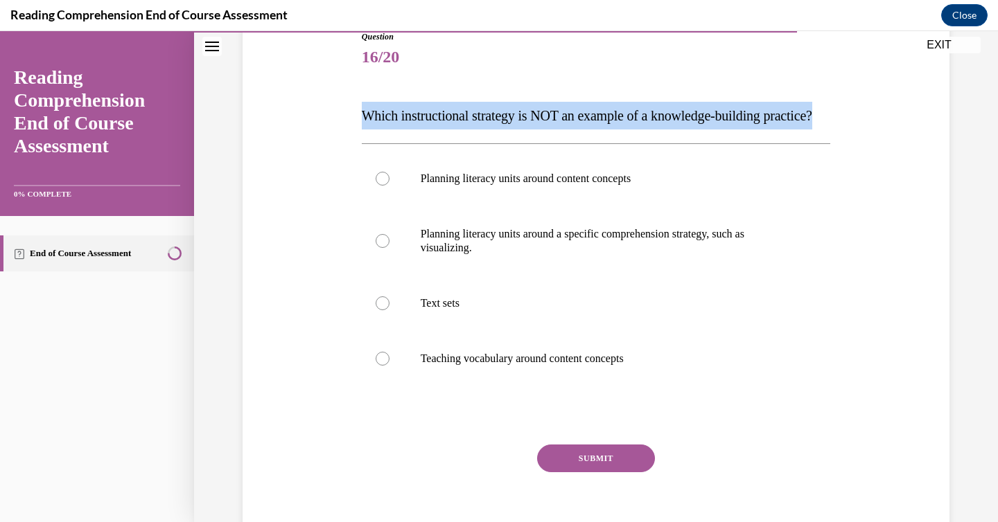
click at [467, 116] on span "Which instructional strategy is NOT an example of a knowledge-building practice?" at bounding box center [587, 115] width 450 height 15
copy span "Which instructional strategy is NOT an example of a knowledge-building practice?"
click at [512, 255] on p "Planning literacy units around a specific comprehension strategy, such as visua…" at bounding box center [607, 241] width 375 height 28
click at [389, 248] on input "Planning literacy units around a specific comprehension strategy, such as visua…" at bounding box center [382, 241] width 14 height 14
radio input "true"
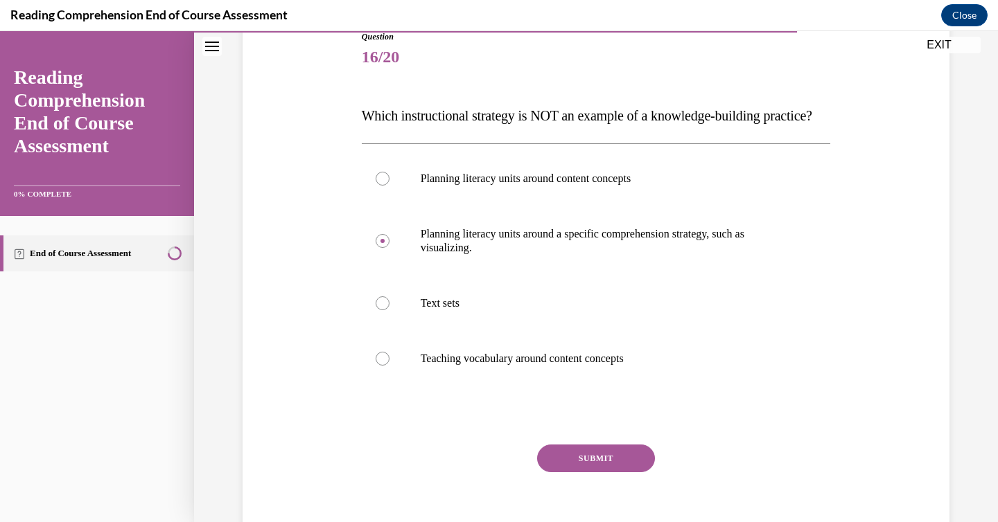
click at [594, 472] on button "SUBMIT" at bounding box center [596, 459] width 118 height 28
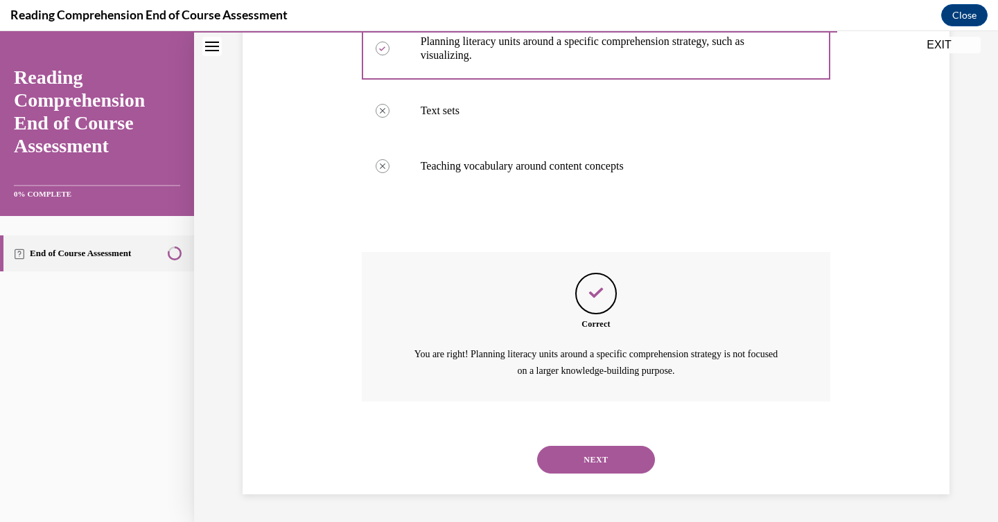
scroll to position [382, 0]
click at [594, 455] on button "NEXT" at bounding box center [596, 460] width 118 height 28
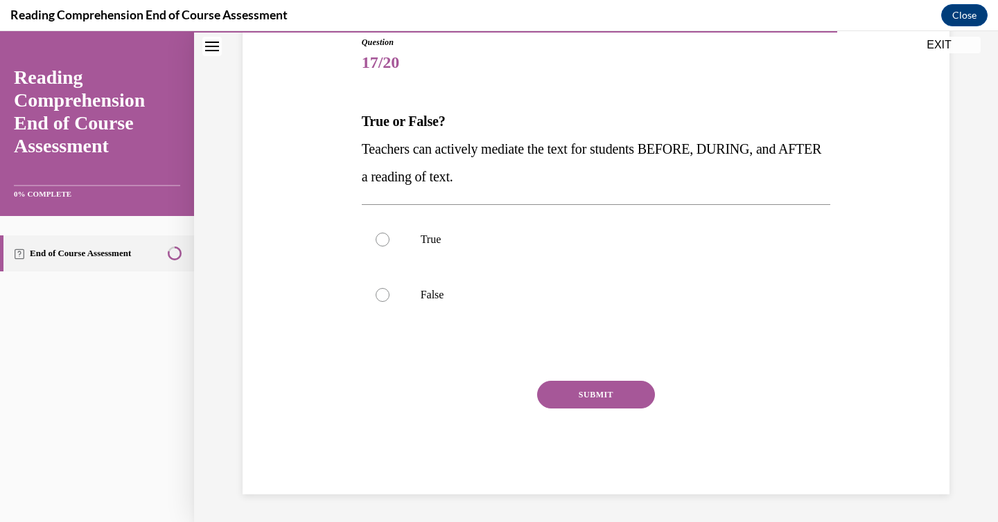
scroll to position [154, 0]
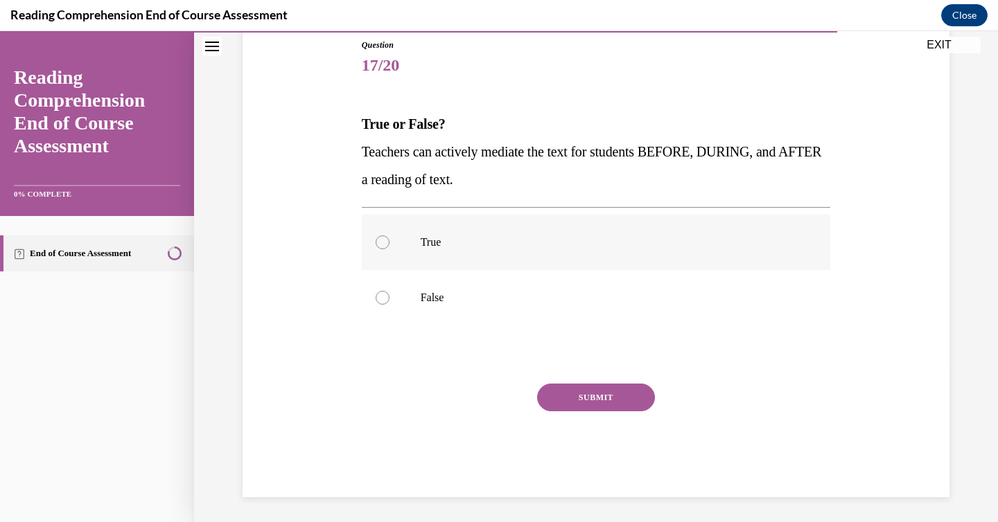
click at [608, 247] on p "True" at bounding box center [607, 243] width 375 height 14
click at [389, 247] on input "True" at bounding box center [382, 243] width 14 height 14
radio input "true"
click at [574, 393] on button "SUBMIT" at bounding box center [596, 398] width 118 height 28
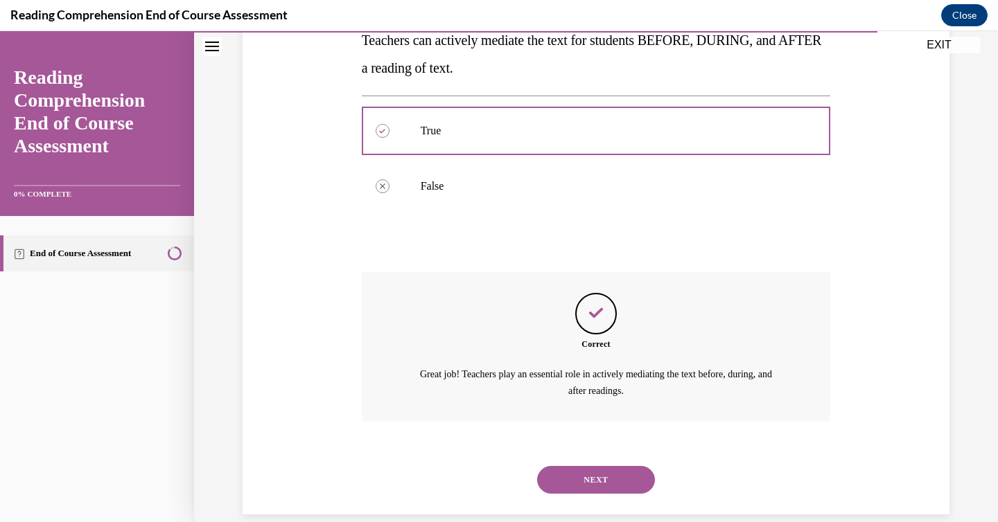
scroll to position [285, 0]
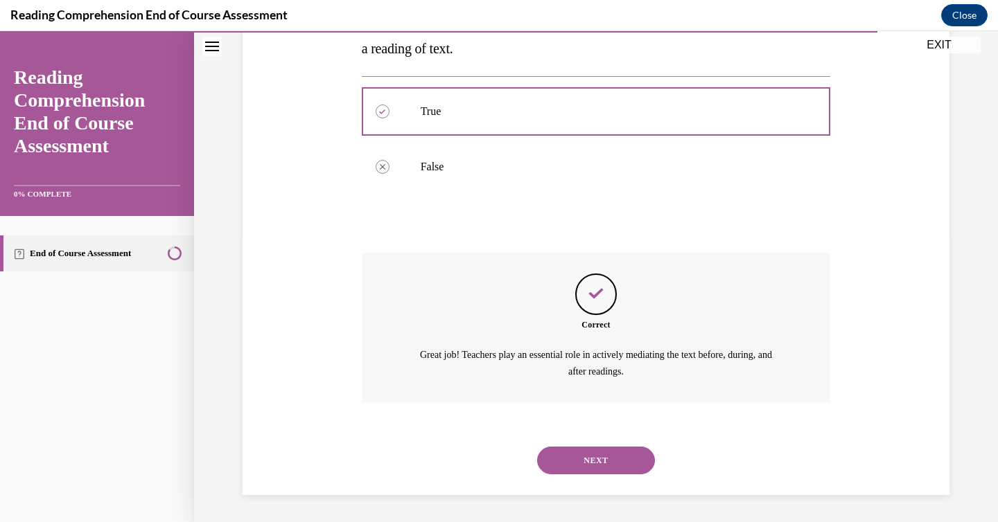
click at [620, 457] on button "NEXT" at bounding box center [596, 461] width 118 height 28
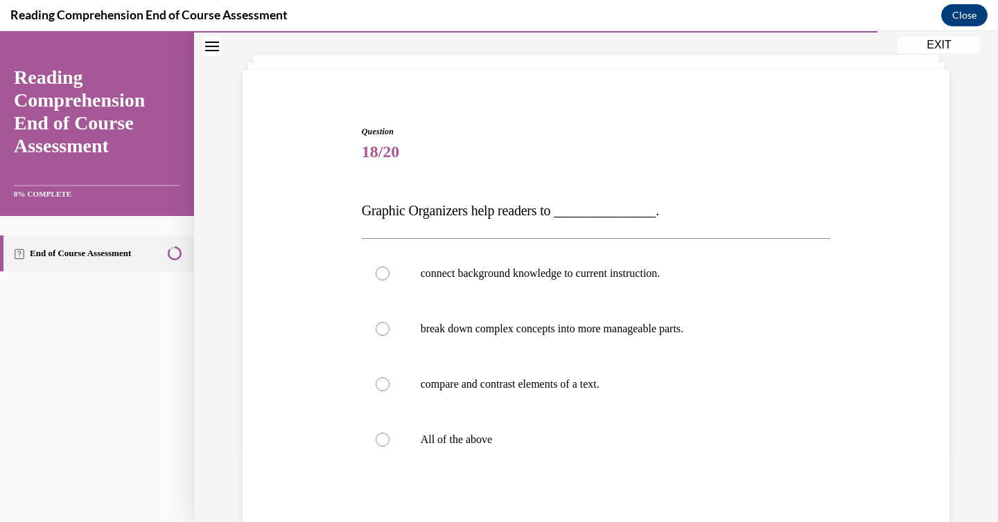
scroll to position [70, 0]
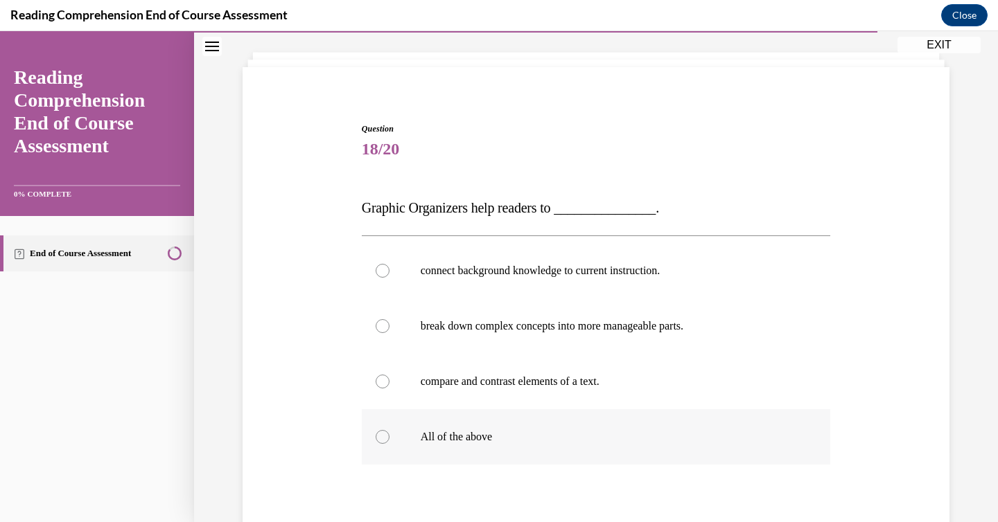
click at [475, 437] on p "All of the above" at bounding box center [607, 437] width 375 height 14
click at [389, 437] on input "All of the above" at bounding box center [382, 437] width 14 height 14
radio input "true"
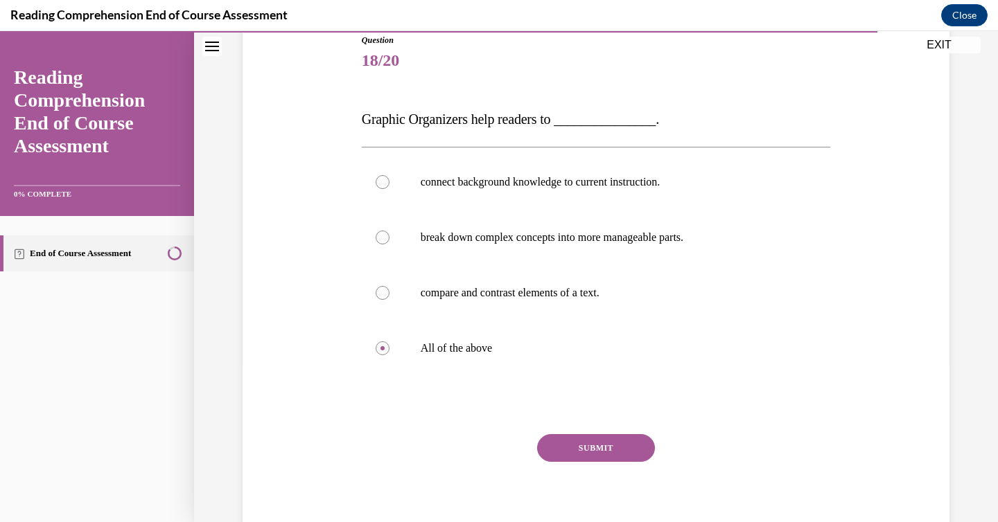
click at [569, 457] on button "SUBMIT" at bounding box center [596, 448] width 118 height 28
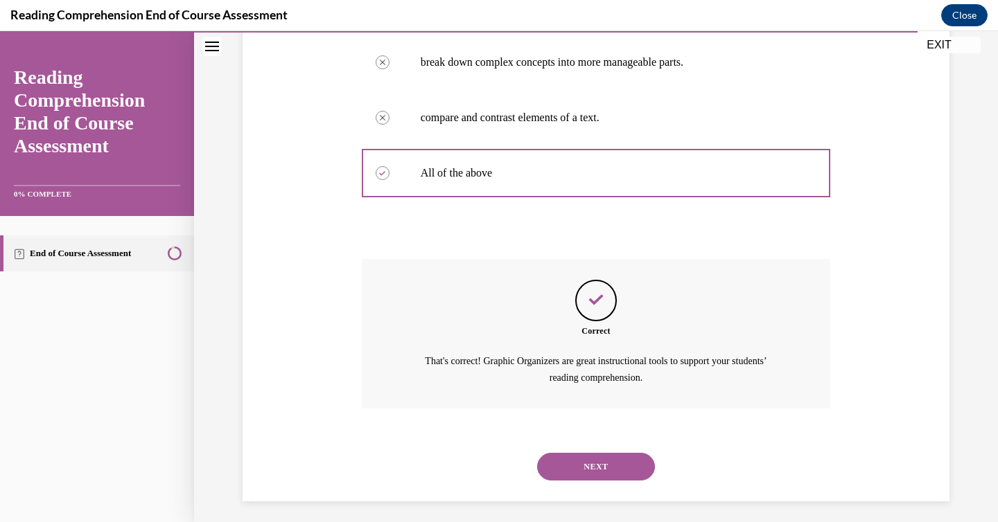
scroll to position [340, 0]
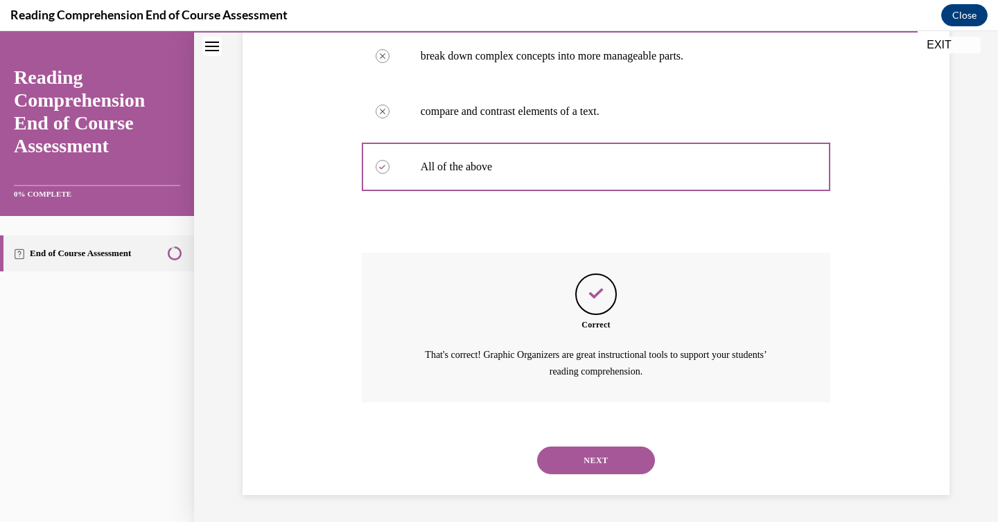
click at [583, 457] on button "NEXT" at bounding box center [596, 461] width 118 height 28
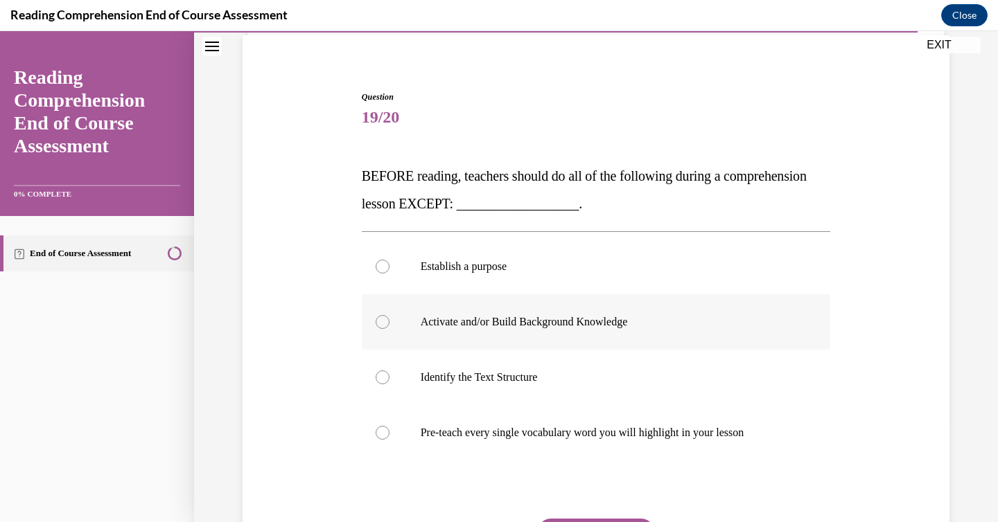
scroll to position [103, 0]
click at [550, 434] on p "Pre-teach every single vocabulary word you will highlight in your lesson" at bounding box center [607, 432] width 375 height 14
click at [389, 434] on input "Pre-teach every single vocabulary word you will highlight in your lesson" at bounding box center [382, 432] width 14 height 14
radio input "true"
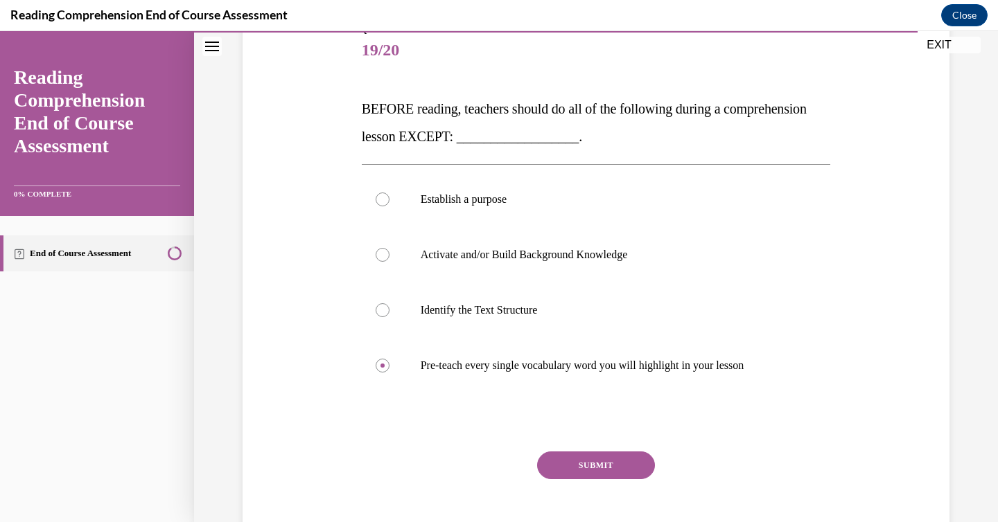
click at [581, 466] on button "SUBMIT" at bounding box center [596, 466] width 118 height 28
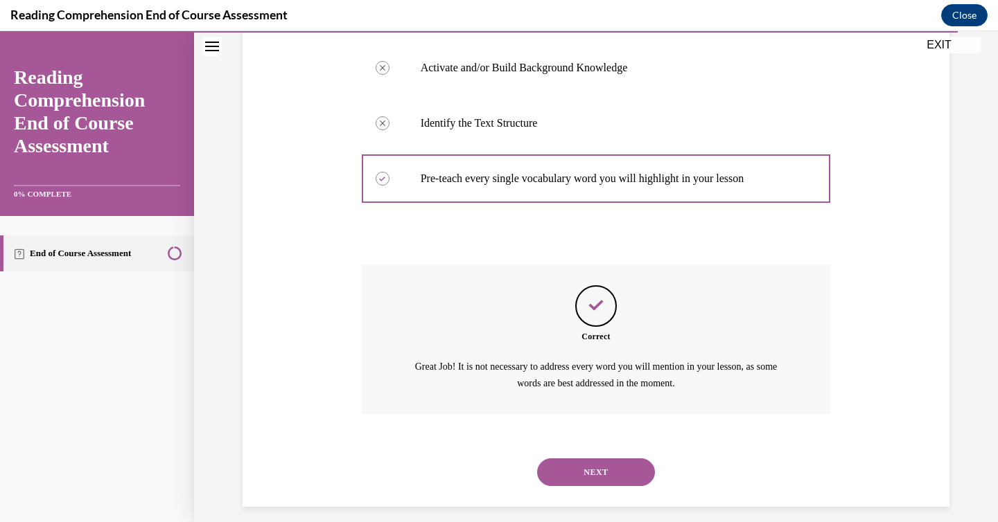
scroll to position [368, 0]
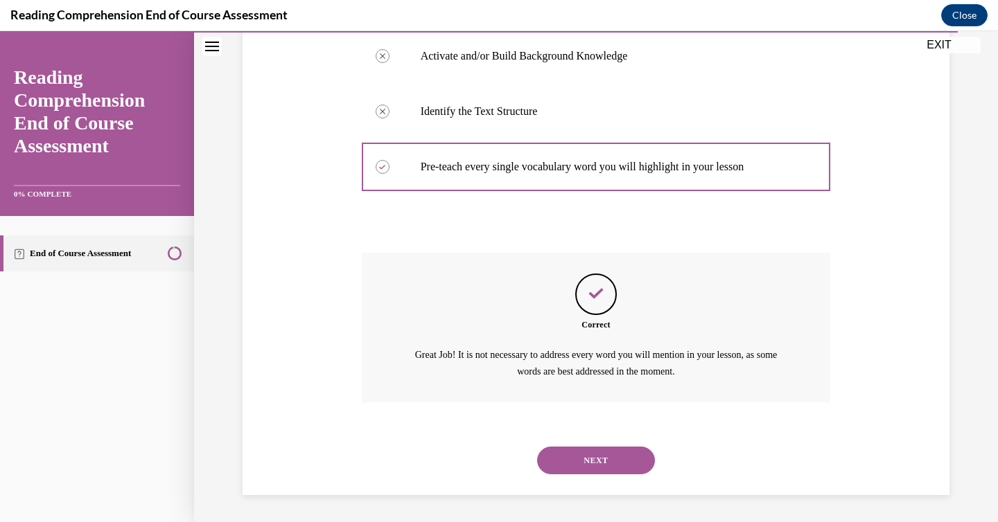
click at [581, 467] on button "NEXT" at bounding box center [596, 461] width 118 height 28
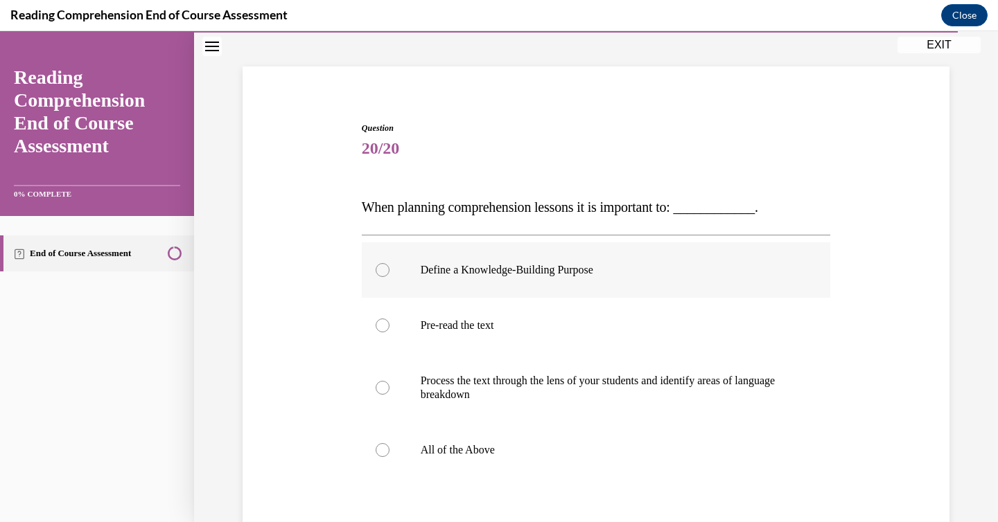
scroll to position [71, 0]
click at [487, 457] on label "All of the Above" at bounding box center [596, 449] width 469 height 55
click at [389, 457] on input "All of the Above" at bounding box center [382, 450] width 14 height 14
radio input "true"
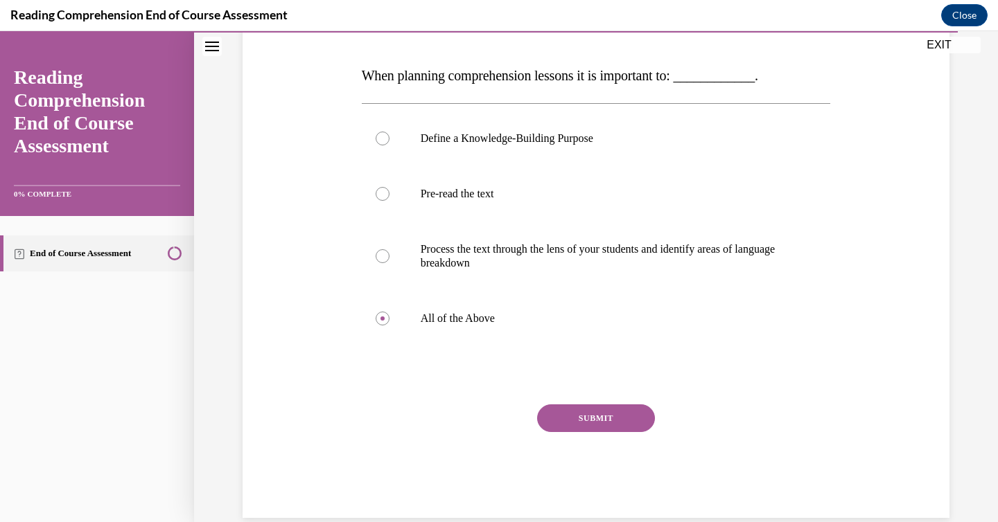
click at [582, 426] on button "SUBMIT" at bounding box center [596, 419] width 118 height 28
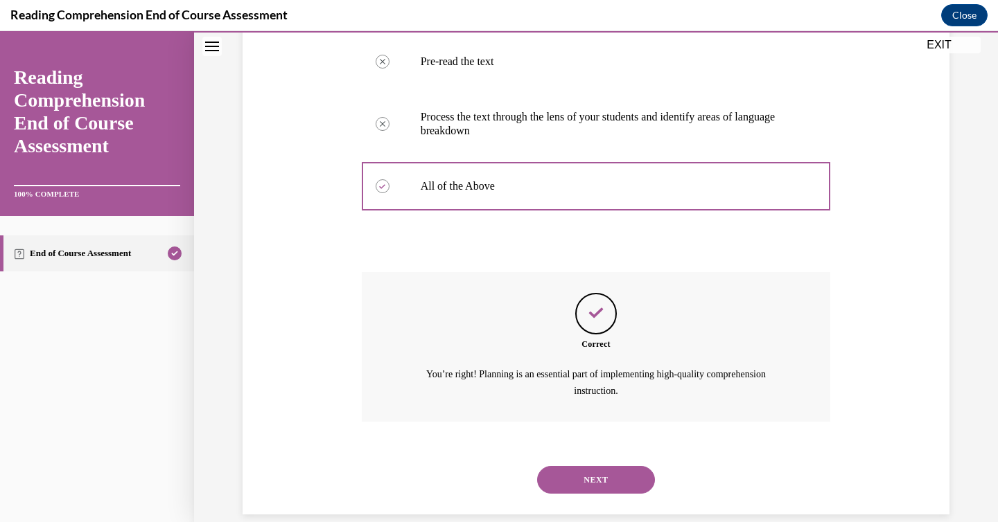
scroll to position [354, 0]
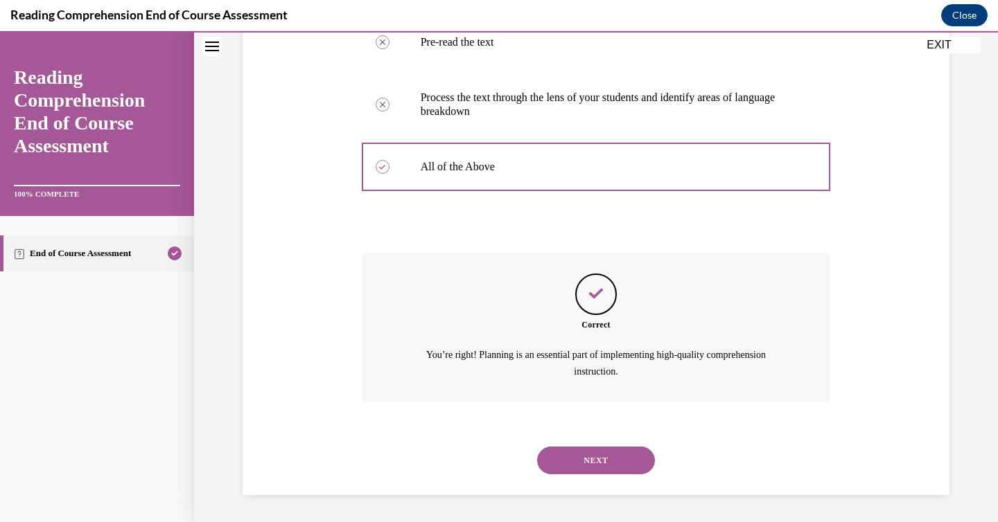
click at [552, 461] on button "NEXT" at bounding box center [596, 461] width 118 height 28
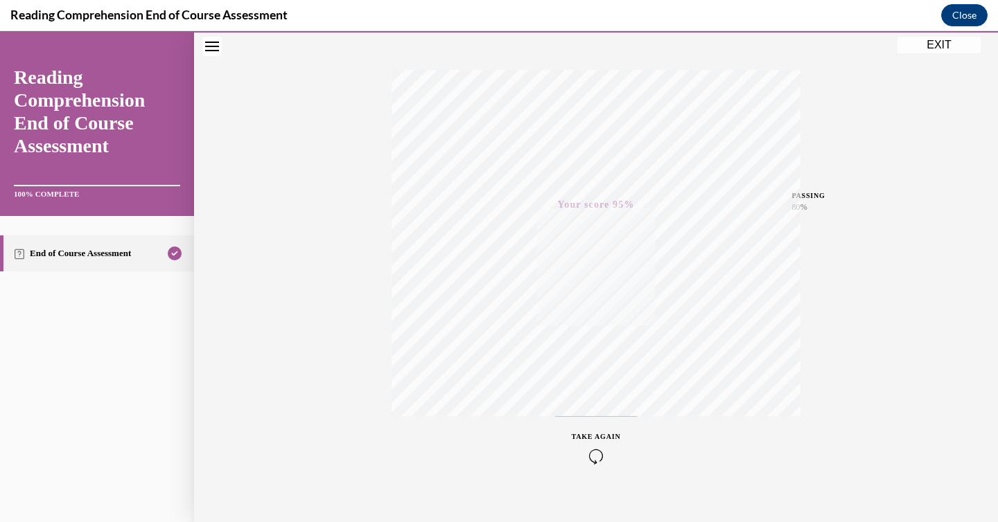
scroll to position [219, 0]
click at [911, 51] on button "EXIT" at bounding box center [938, 45] width 83 height 17
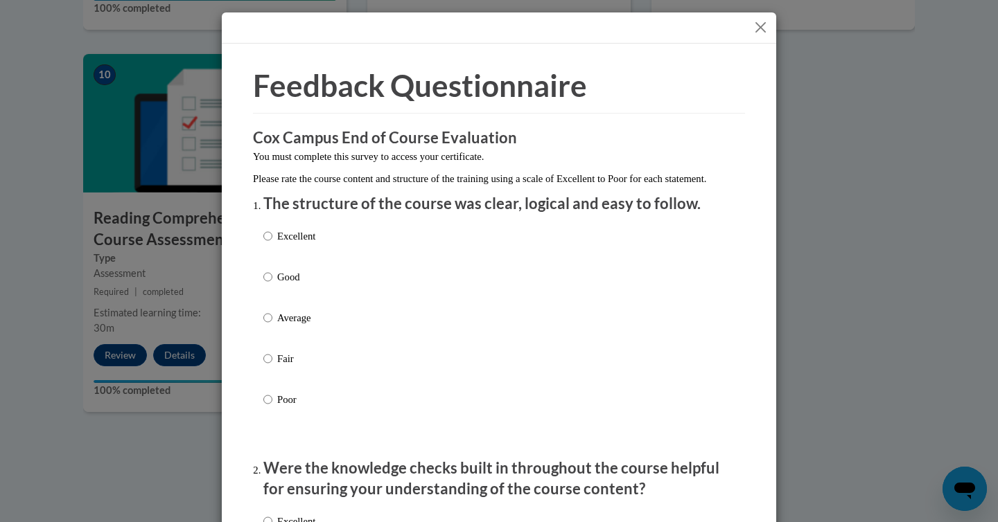
click at [321, 250] on div "Excellent Good Average Fair Poor" at bounding box center [498, 335] width 471 height 226
click at [294, 262] on label "Excellent" at bounding box center [289, 247] width 52 height 37
click at [272, 244] on input "Excellent" at bounding box center [267, 236] width 9 height 15
radio input "true"
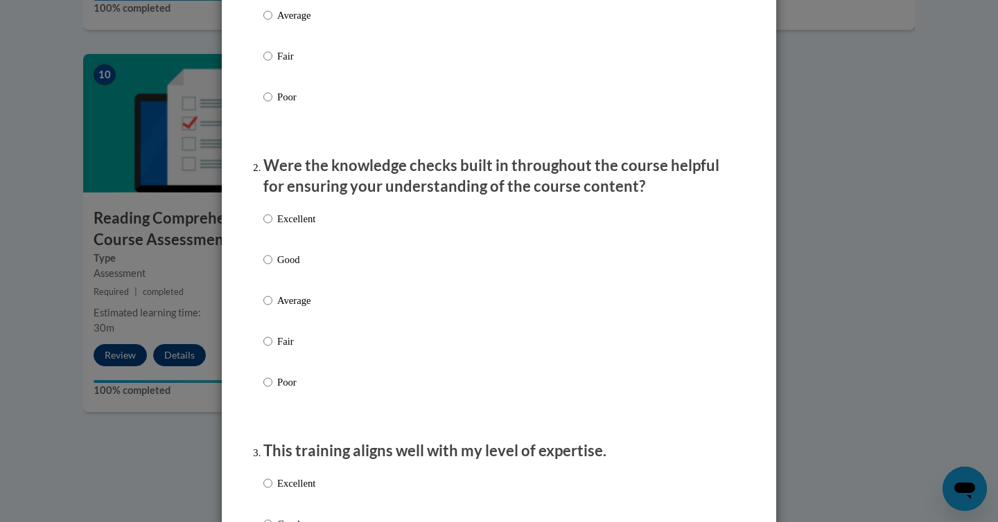
click at [290, 227] on p "Excellent" at bounding box center [296, 218] width 38 height 15
click at [272, 227] on input "Excellent" at bounding box center [267, 218] width 9 height 15
radio input "true"
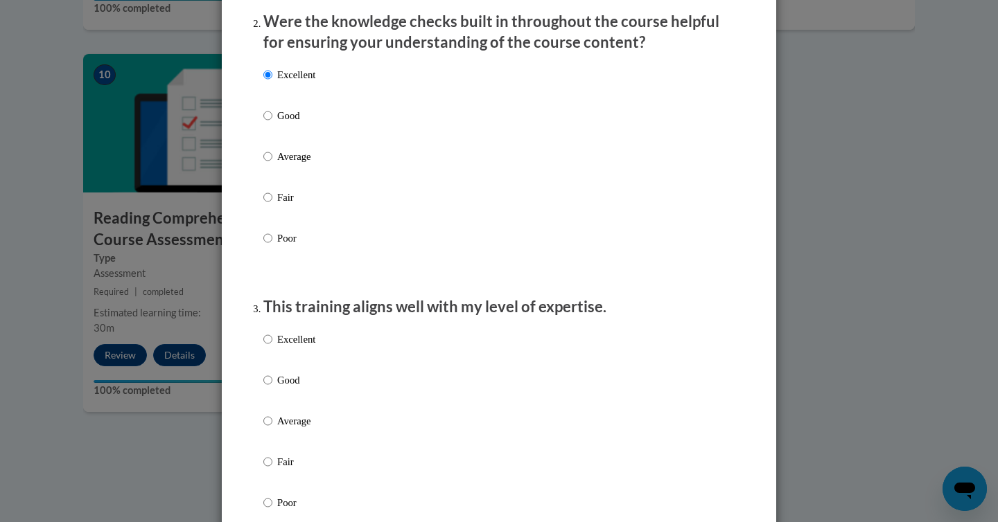
click at [284, 364] on label "Excellent" at bounding box center [289, 350] width 52 height 37
click at [272, 347] on input "Excellent" at bounding box center [267, 339] width 9 height 15
radio input "true"
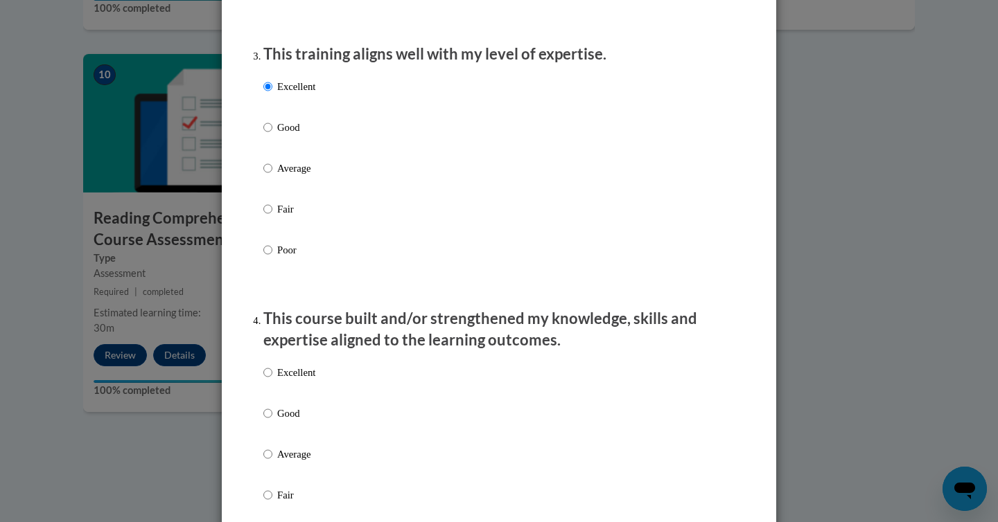
click at [285, 380] on p "Excellent" at bounding box center [296, 372] width 38 height 15
click at [272, 380] on input "Excellent" at bounding box center [267, 372] width 9 height 15
radio input "true"
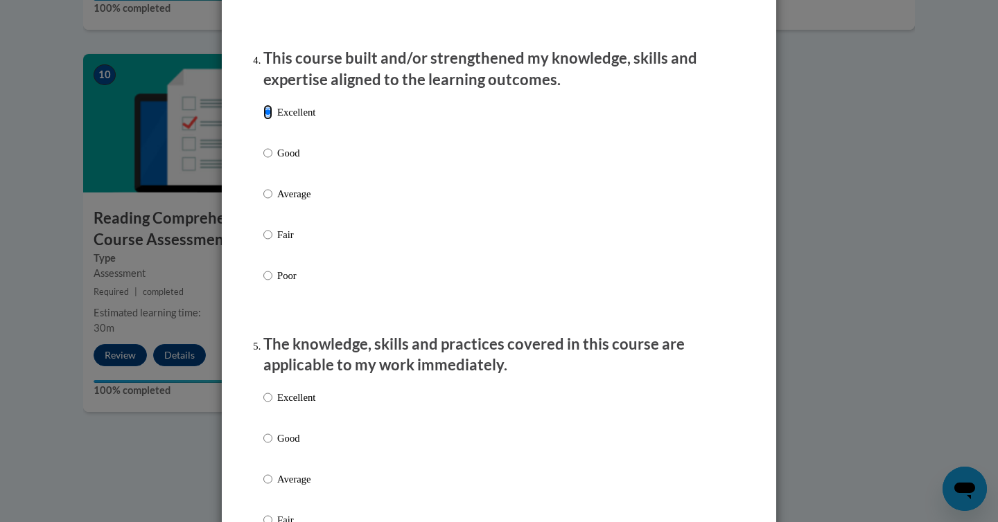
scroll to position [973, 0]
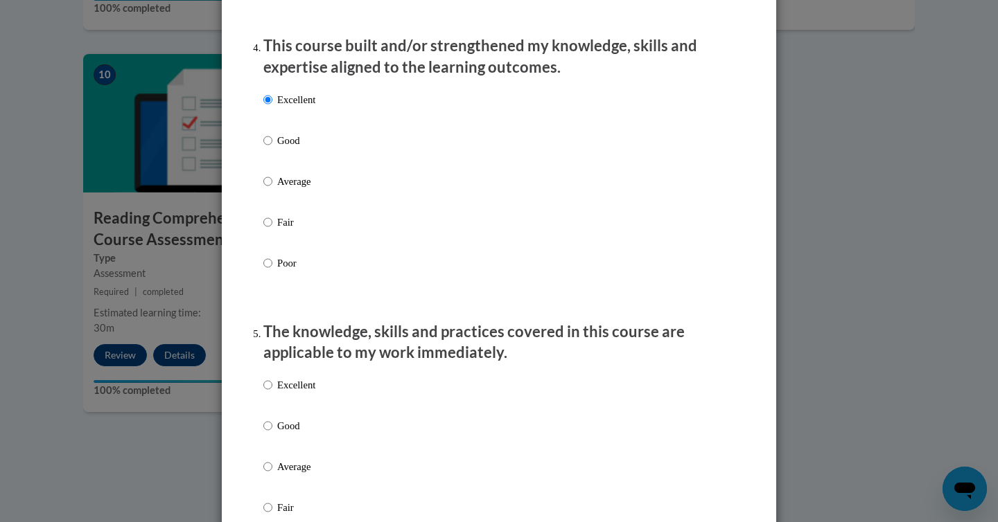
click at [281, 393] on p "Excellent" at bounding box center [296, 385] width 38 height 15
click at [272, 393] on input "Excellent" at bounding box center [267, 385] width 9 height 15
radio input "true"
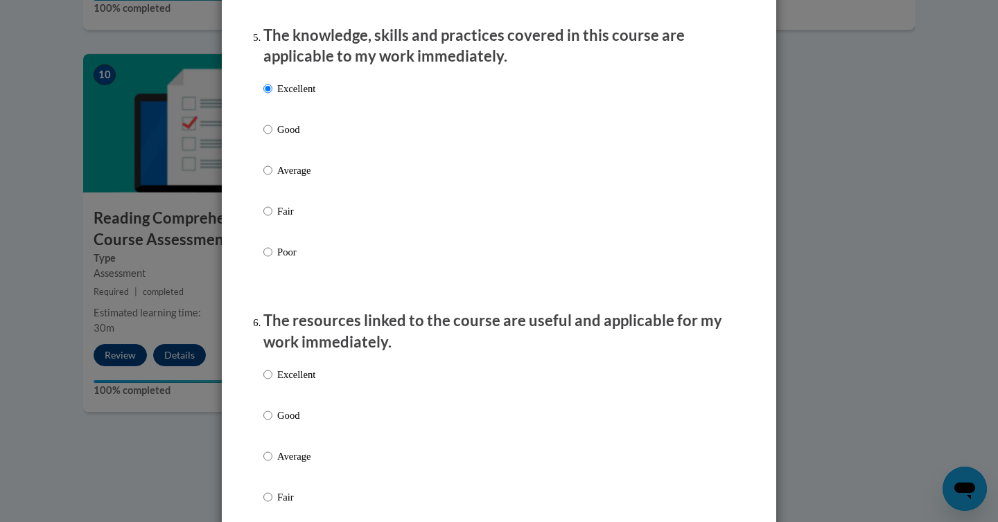
click at [287, 396] on label "Excellent" at bounding box center [289, 385] width 52 height 37
click at [272, 382] on input "Excellent" at bounding box center [267, 374] width 9 height 15
radio input "true"
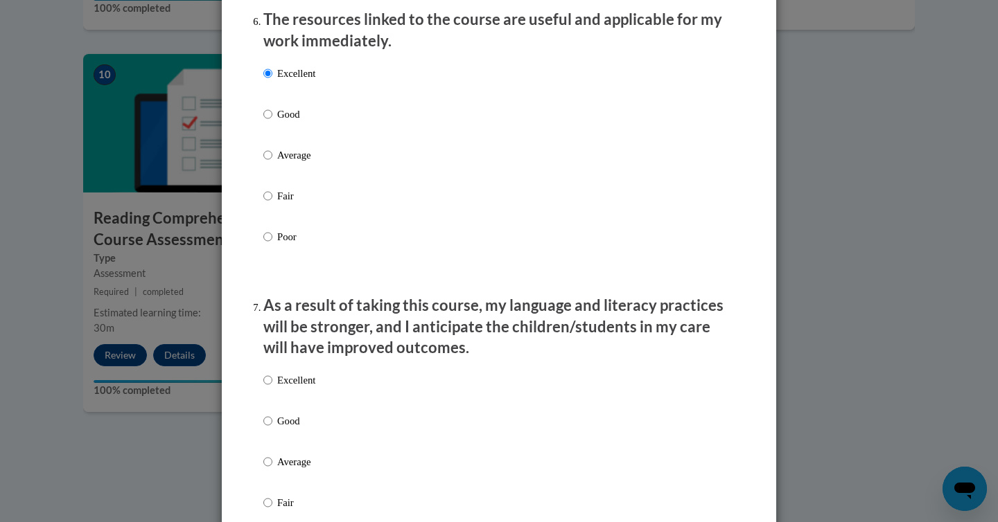
click at [287, 388] on p "Excellent" at bounding box center [296, 380] width 38 height 15
click at [272, 388] on input "Excellent" at bounding box center [267, 380] width 9 height 15
radio input "true"
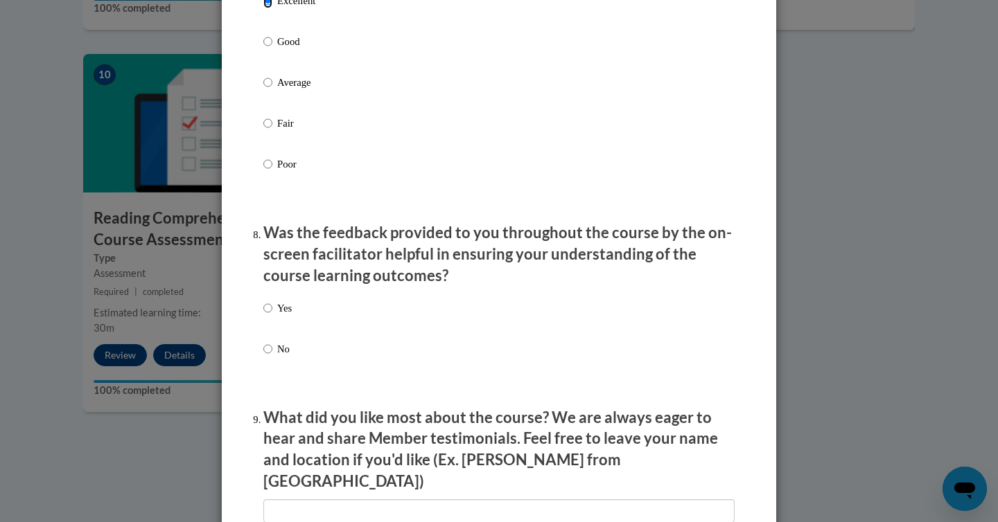
scroll to position [1951, 0]
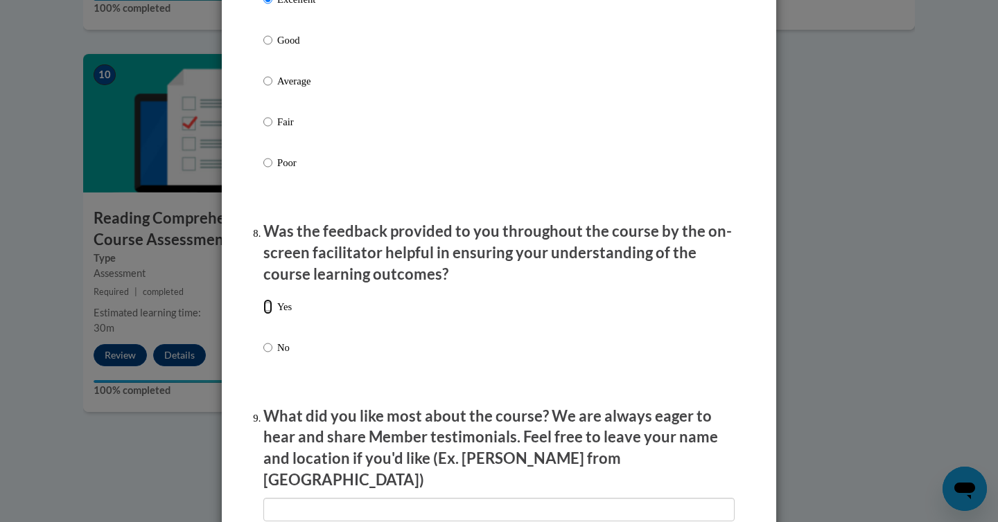
click at [272, 315] on input "Yes" at bounding box center [267, 306] width 9 height 15
radio input "true"
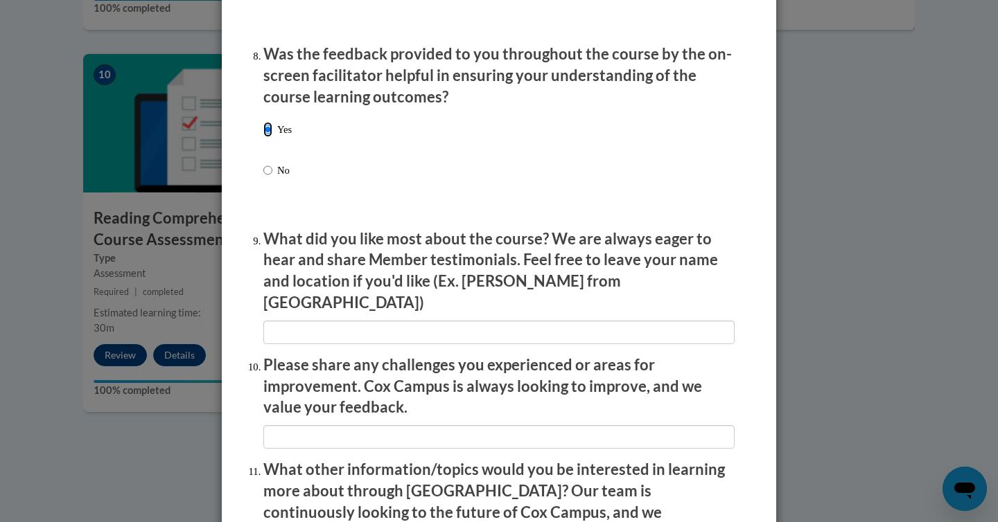
scroll to position [2206, 0]
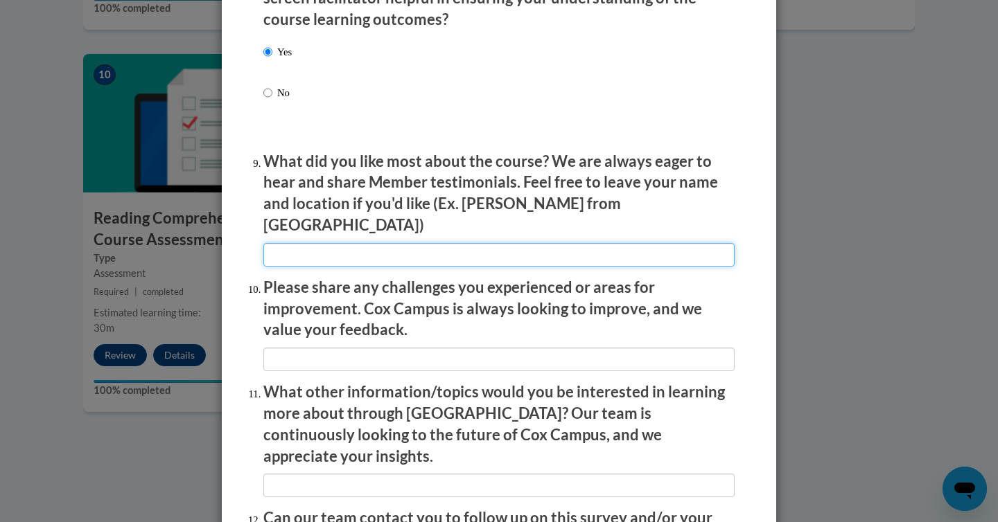
click at [290, 251] on input "textbox" at bounding box center [498, 255] width 471 height 24
type input "na"
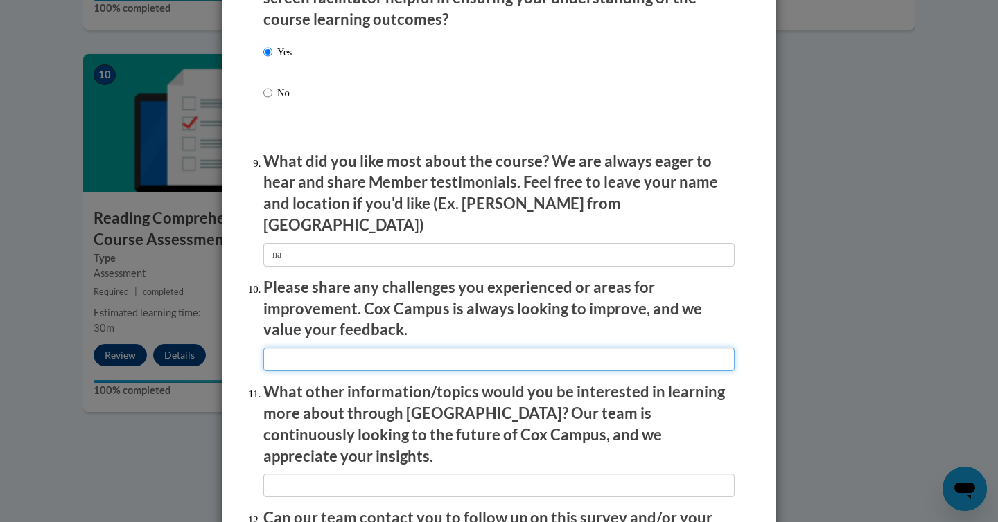
click at [291, 354] on input "textbox" at bounding box center [498, 360] width 471 height 24
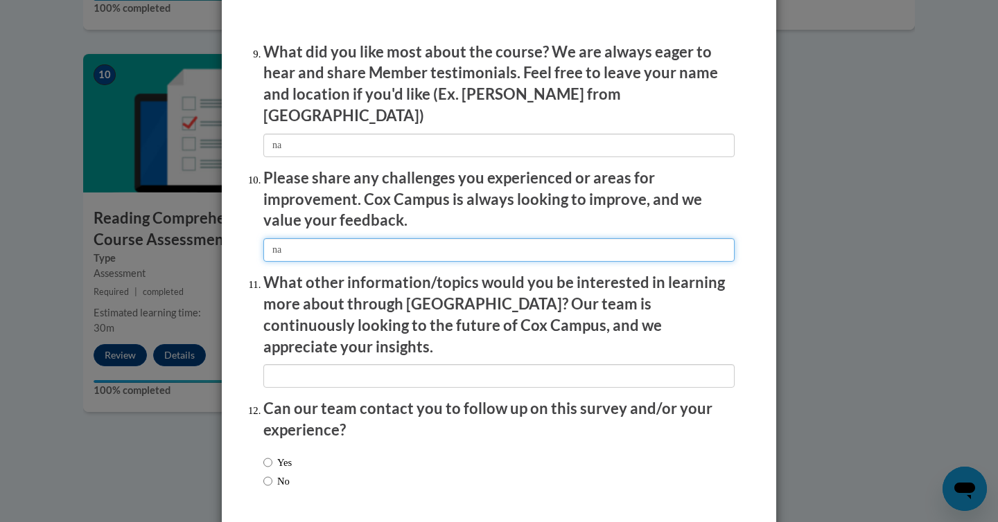
scroll to position [2317, 0]
type input "na"
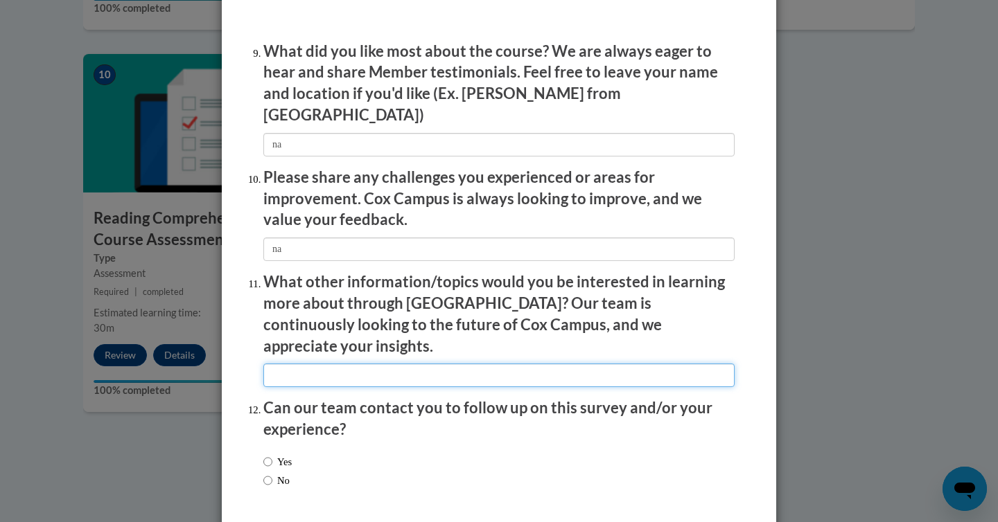
click at [292, 364] on input "textbox" at bounding box center [498, 376] width 471 height 24
type input "na"
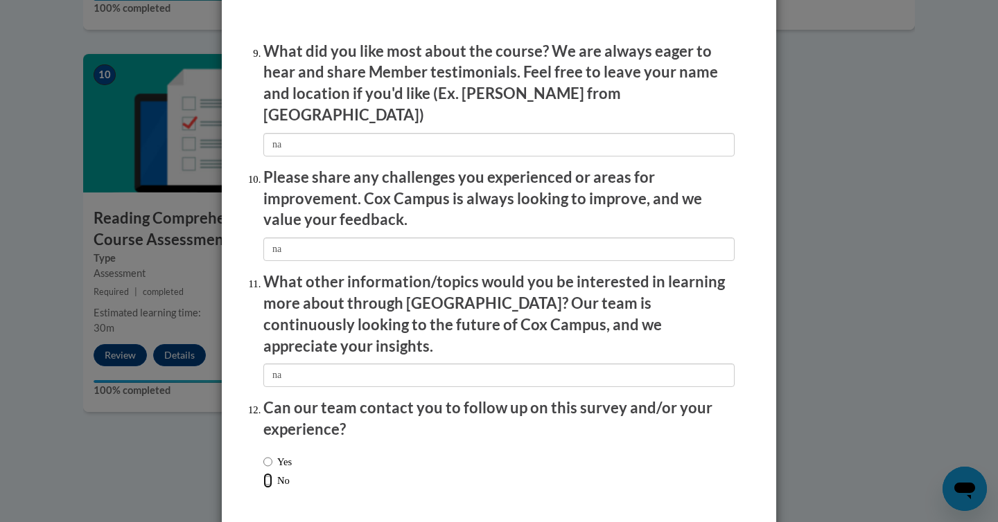
click at [263, 473] on input "No" at bounding box center [267, 480] width 9 height 15
radio input "true"
